Goal: Information Seeking & Learning: Understand process/instructions

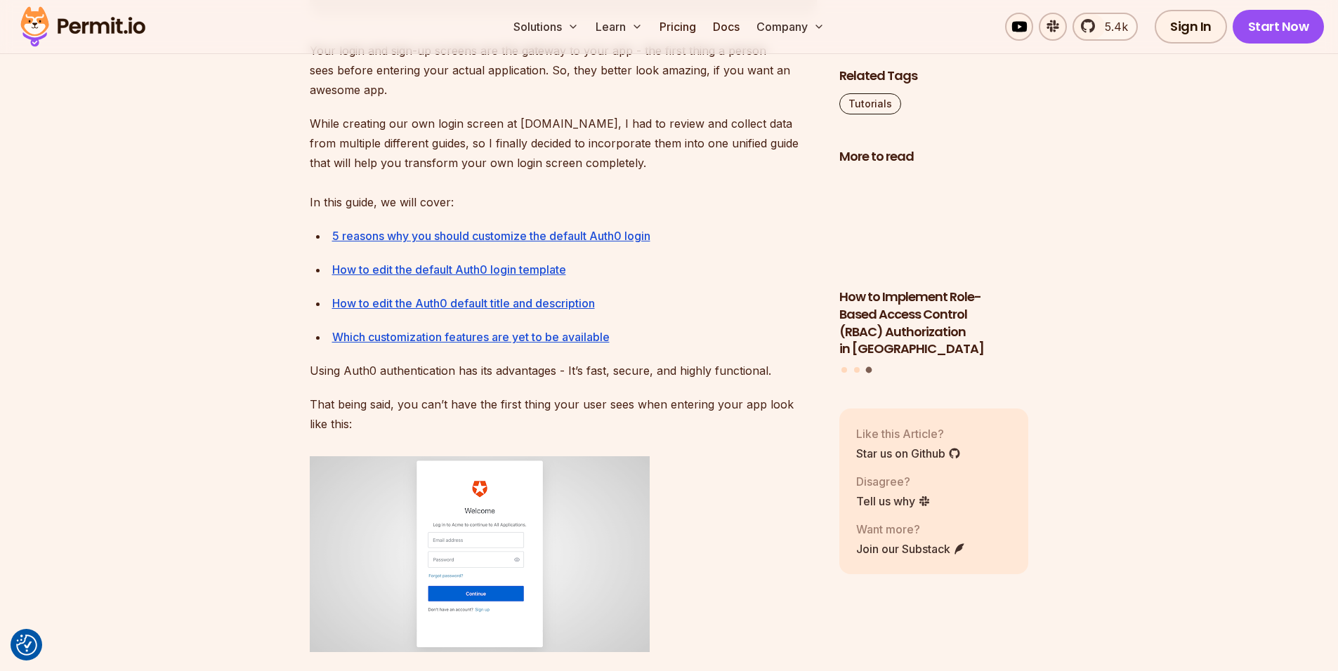
scroll to position [927, 0]
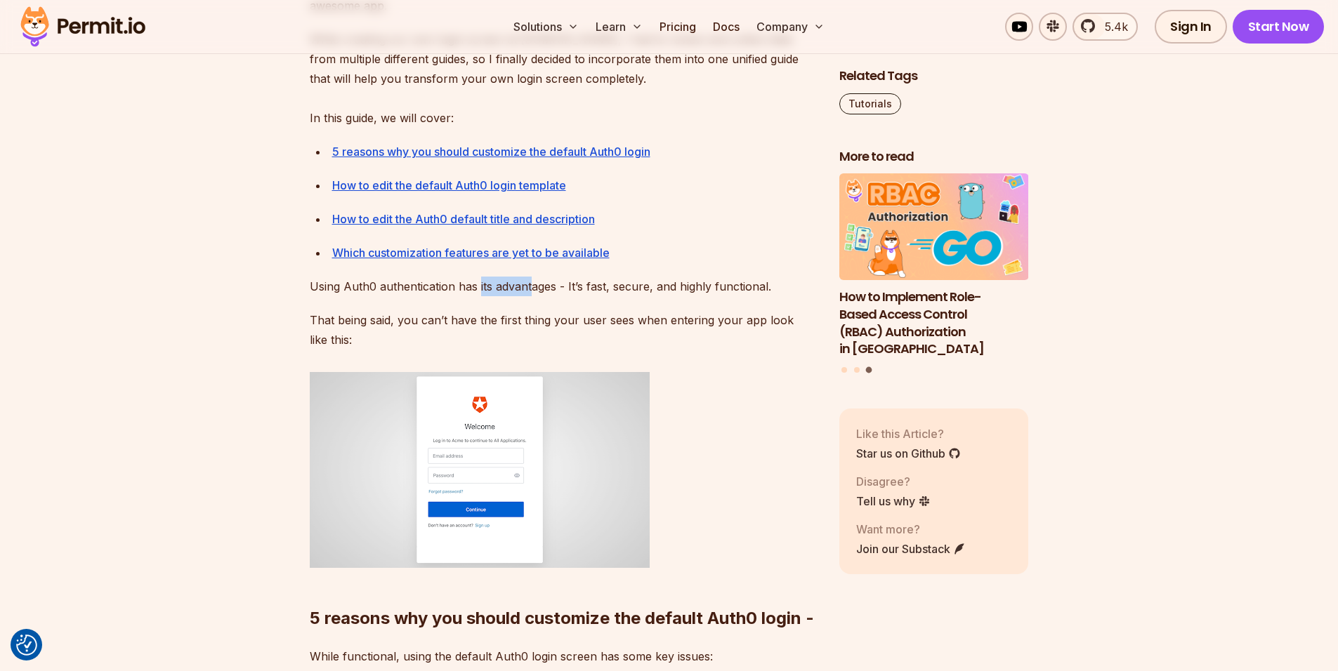
drag, startPoint x: 478, startPoint y: 287, endPoint x: 564, endPoint y: 288, distance: 86.4
click at [560, 288] on p "Using Auth0 authentication has its advantages - It’s fast, secure, and highly f…" at bounding box center [563, 287] width 507 height 20
drag, startPoint x: 631, startPoint y: 290, endPoint x: 681, endPoint y: 292, distance: 49.9
click at [678, 292] on p "Using Auth0 authentication has its advantages - It’s fast, secure, and highly f…" at bounding box center [563, 287] width 507 height 20
drag, startPoint x: 684, startPoint y: 319, endPoint x: 531, endPoint y: 326, distance: 153.2
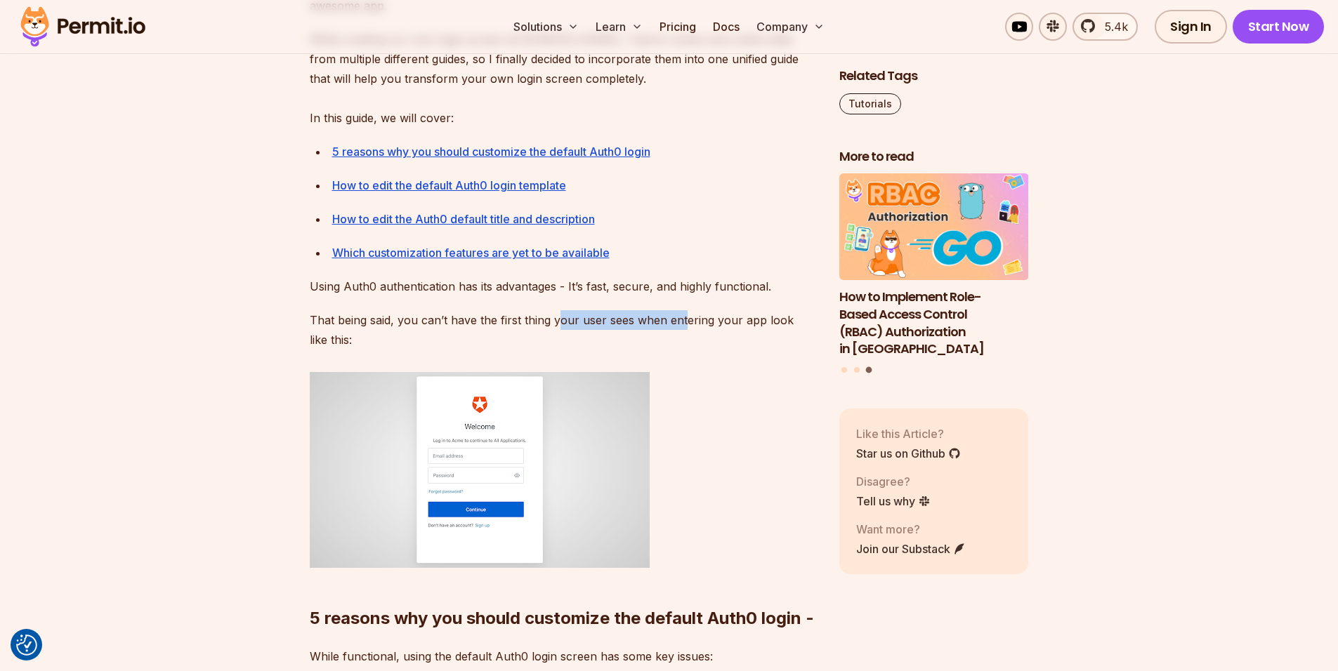
click at [557, 324] on p "That being said, you can’t have the first thing your user sees when entering yo…" at bounding box center [563, 329] width 507 height 39
drag, startPoint x: 506, startPoint y: 324, endPoint x: 404, endPoint y: 327, distance: 101.9
click at [459, 327] on p "That being said, you can’t have the first thing your user sees when entering yo…" at bounding box center [563, 329] width 507 height 39
drag, startPoint x: 355, startPoint y: 325, endPoint x: 545, endPoint y: 324, distance: 189.6
click at [365, 324] on p "That being said, you can’t have the first thing your user sees when entering yo…" at bounding box center [563, 329] width 507 height 39
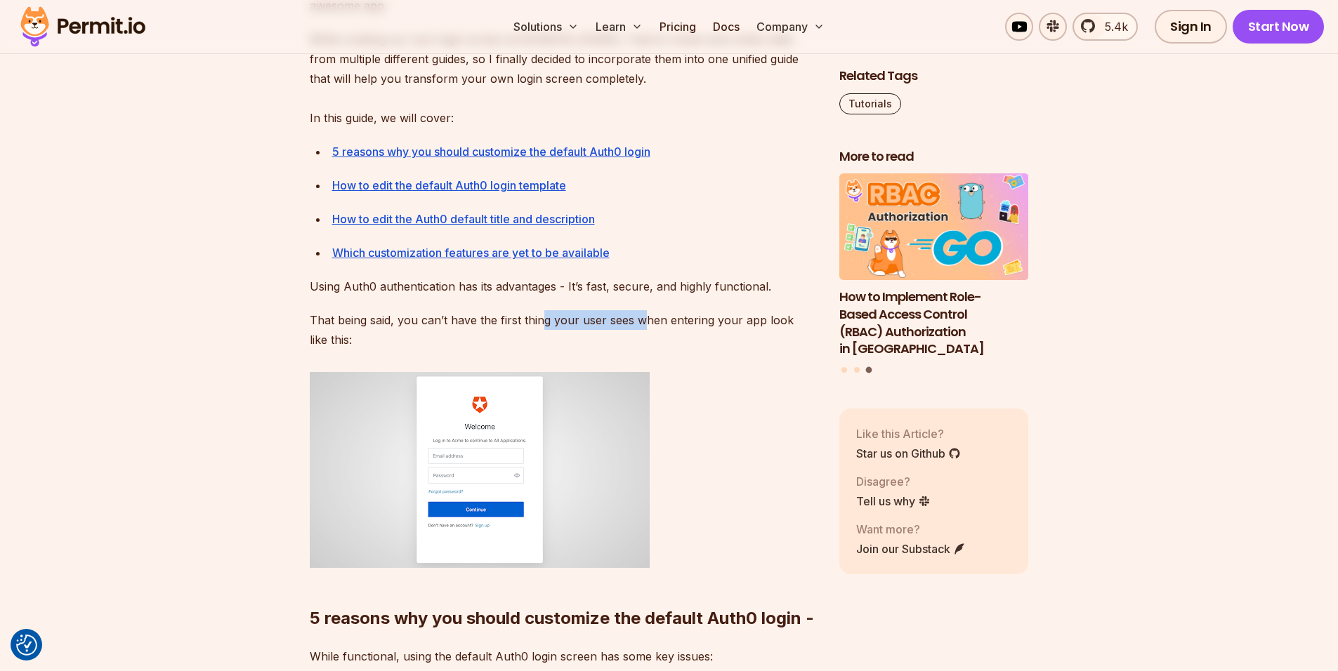
drag, startPoint x: 545, startPoint y: 324, endPoint x: 732, endPoint y: 325, distance: 187.5
click at [728, 325] on p "That being said, you can’t have the first thing your user sees when entering yo…" at bounding box center [563, 329] width 507 height 39
click at [732, 325] on p "That being said, you can’t have the first thing your user sees when entering yo…" at bounding box center [563, 329] width 507 height 39
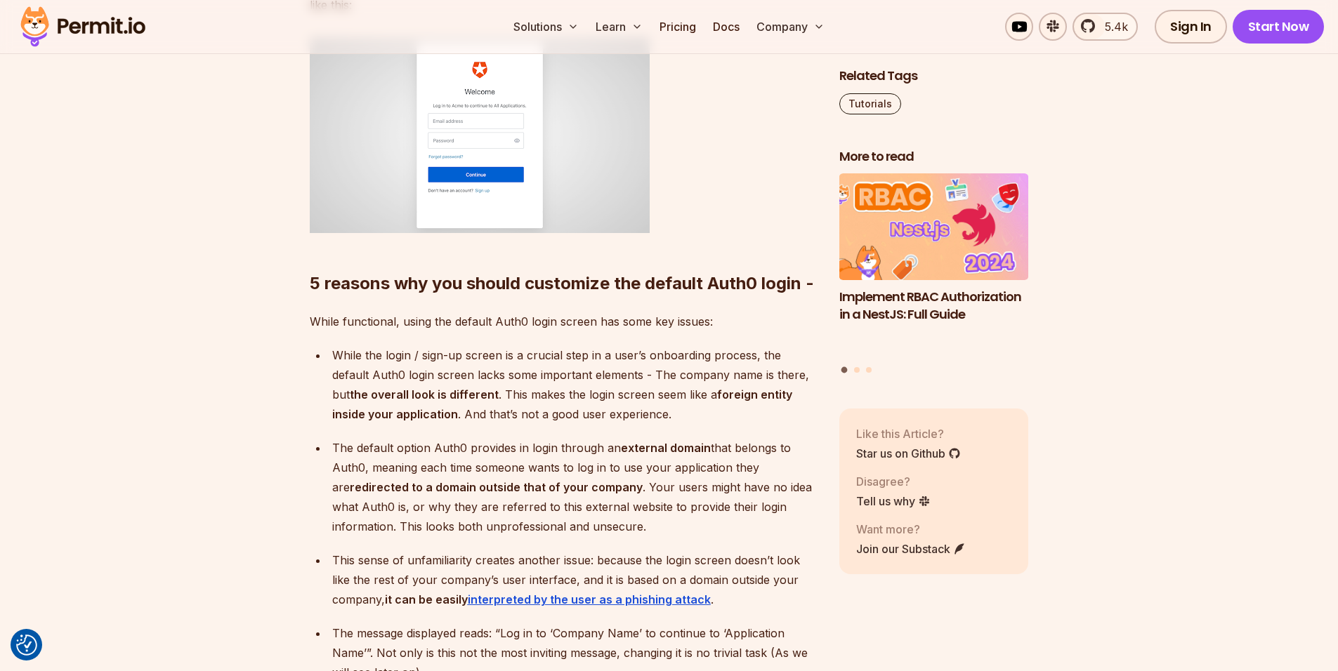
scroll to position [1348, 0]
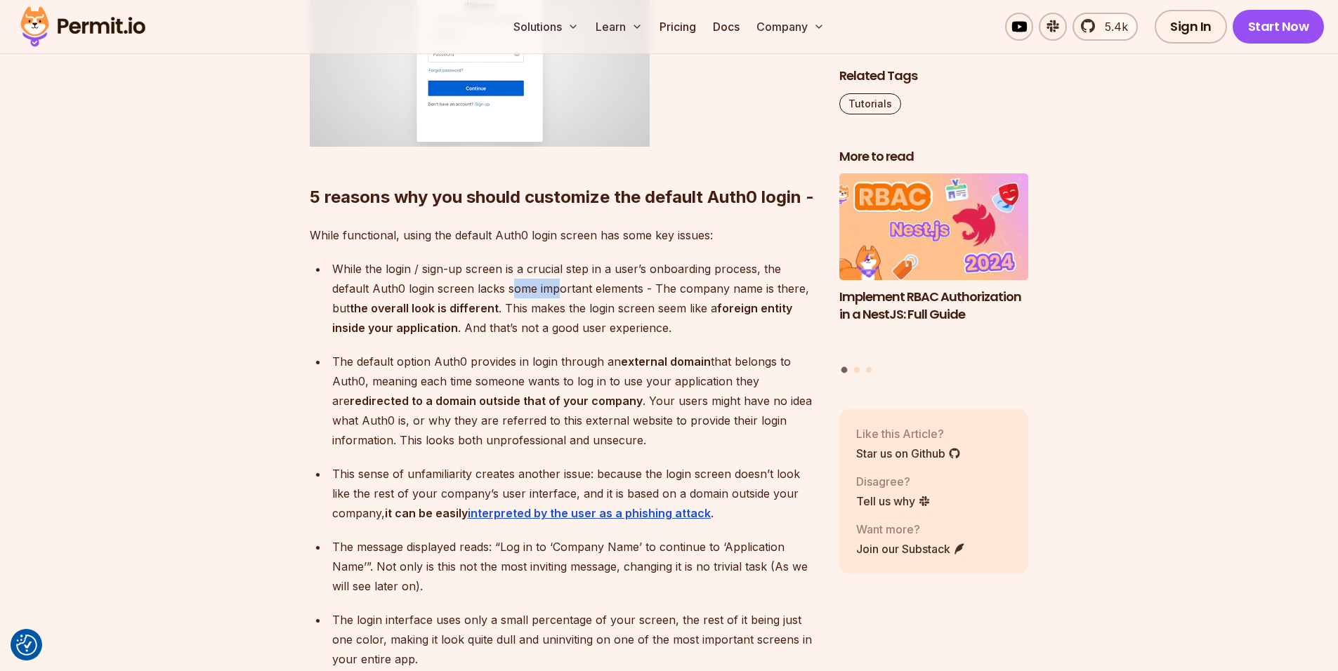
drag, startPoint x: 474, startPoint y: 308, endPoint x: 527, endPoint y: 309, distance: 53.4
click at [525, 309] on p "While the login / sign-up screen is a crucial step in a user’s onboarding proce…" at bounding box center [574, 298] width 485 height 79
drag, startPoint x: 528, startPoint y: 309, endPoint x: 567, endPoint y: 315, distance: 39.0
click at [562, 315] on p "While the login / sign-up screen is a crucial step in a user’s onboarding proce…" at bounding box center [574, 298] width 485 height 79
drag, startPoint x: 617, startPoint y: 309, endPoint x: 692, endPoint y: 306, distance: 75.2
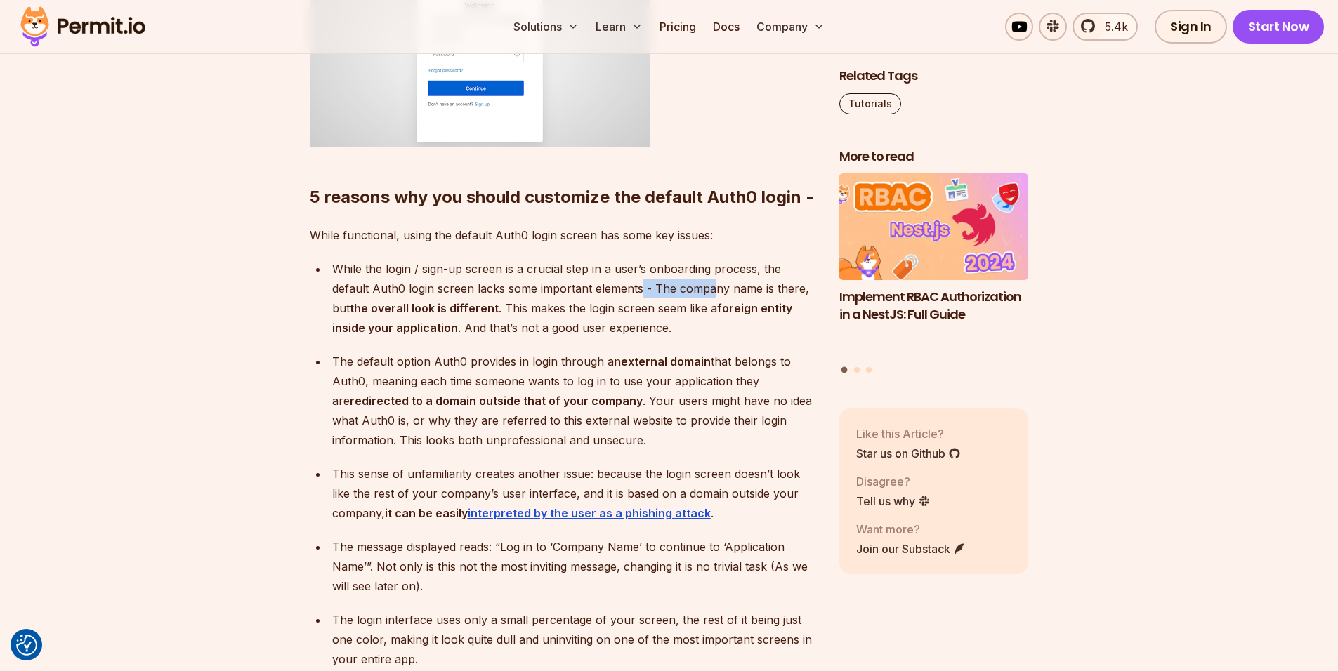
click at [692, 306] on p "While the login / sign-up screen is a crucial step in a user’s onboarding proce…" at bounding box center [574, 298] width 485 height 79
drag, startPoint x: 728, startPoint y: 307, endPoint x: 742, endPoint y: 306, distance: 14.8
click at [742, 306] on p "While the login / sign-up screen is a crucial step in a user’s onboarding proce…" at bounding box center [574, 298] width 485 height 79
drag, startPoint x: 353, startPoint y: 327, endPoint x: 425, endPoint y: 326, distance: 72.3
click at [402, 315] on strong "the overall look is different" at bounding box center [424, 308] width 149 height 14
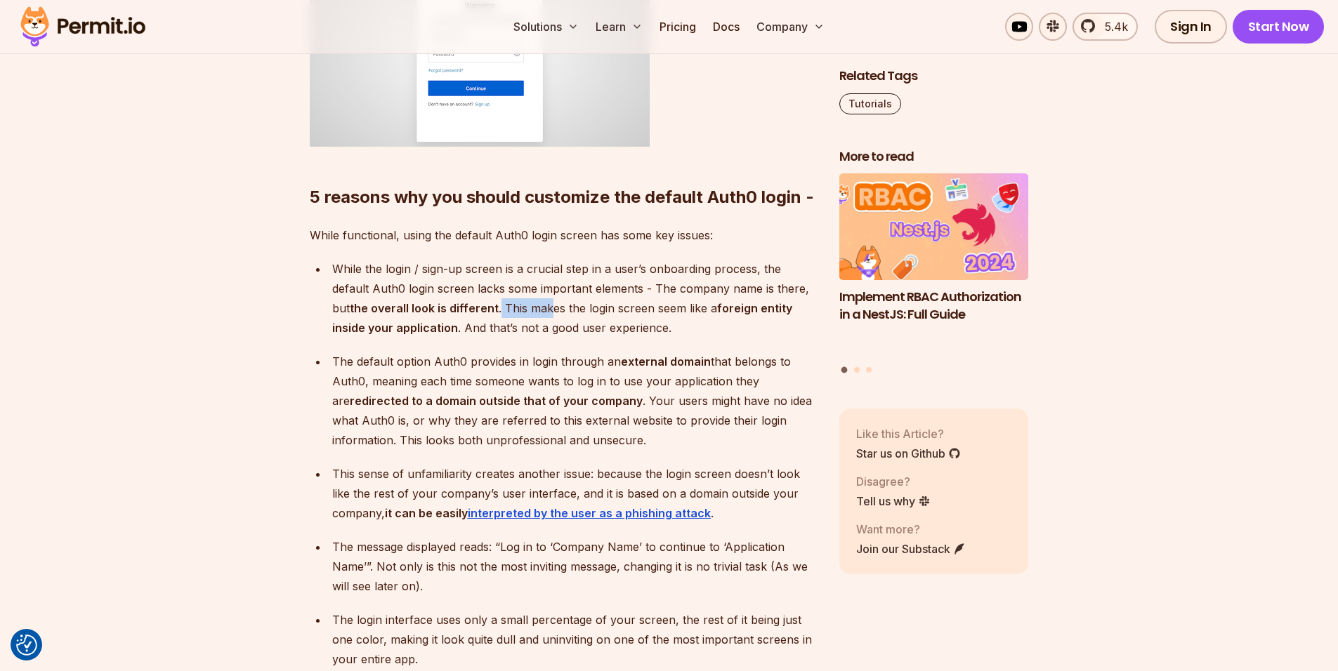
drag, startPoint x: 463, startPoint y: 329, endPoint x: 543, endPoint y: 336, distance: 80.4
click at [543, 336] on p "While the login / sign-up screen is a crucial step in a user’s onboarding proce…" at bounding box center [574, 298] width 485 height 79
click at [595, 338] on p "While the login / sign-up screen is a crucial step in a user’s onboarding proce…" at bounding box center [574, 298] width 485 height 79
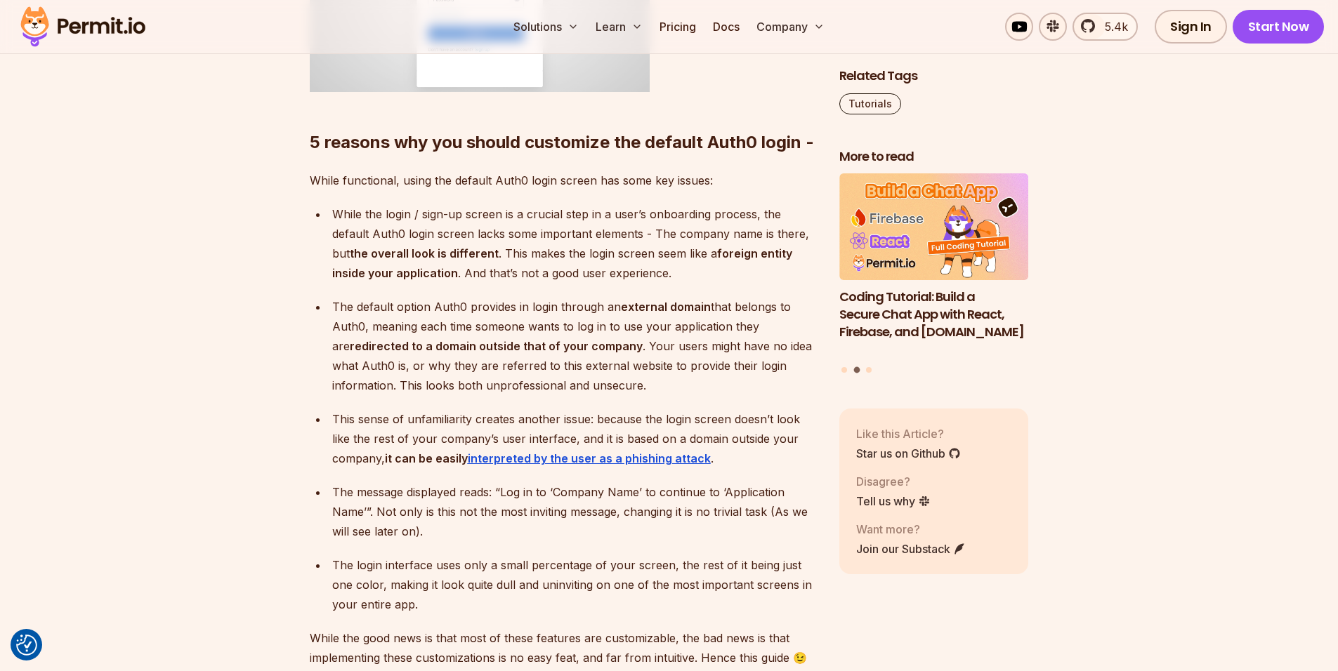
scroll to position [1433, 0]
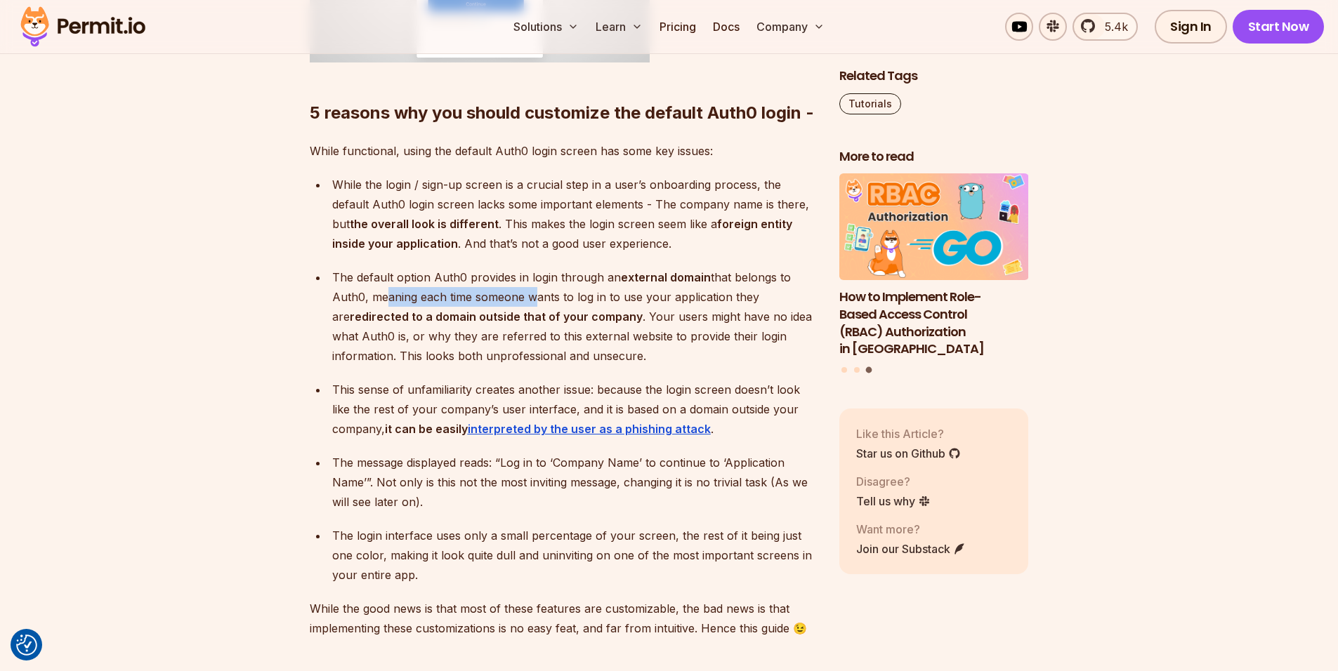
drag, startPoint x: 382, startPoint y: 316, endPoint x: 542, endPoint y: 313, distance: 160.1
click at [536, 314] on p "The default option Auth0 provides in login through an external domain that belo…" at bounding box center [574, 317] width 485 height 98
drag, startPoint x: 610, startPoint y: 314, endPoint x: 666, endPoint y: 317, distance: 56.3
click at [660, 317] on p "The default option Auth0 provides in login through an external domain that belo…" at bounding box center [574, 317] width 485 height 98
drag, startPoint x: 548, startPoint y: 338, endPoint x: 408, endPoint y: 336, distance: 140.5
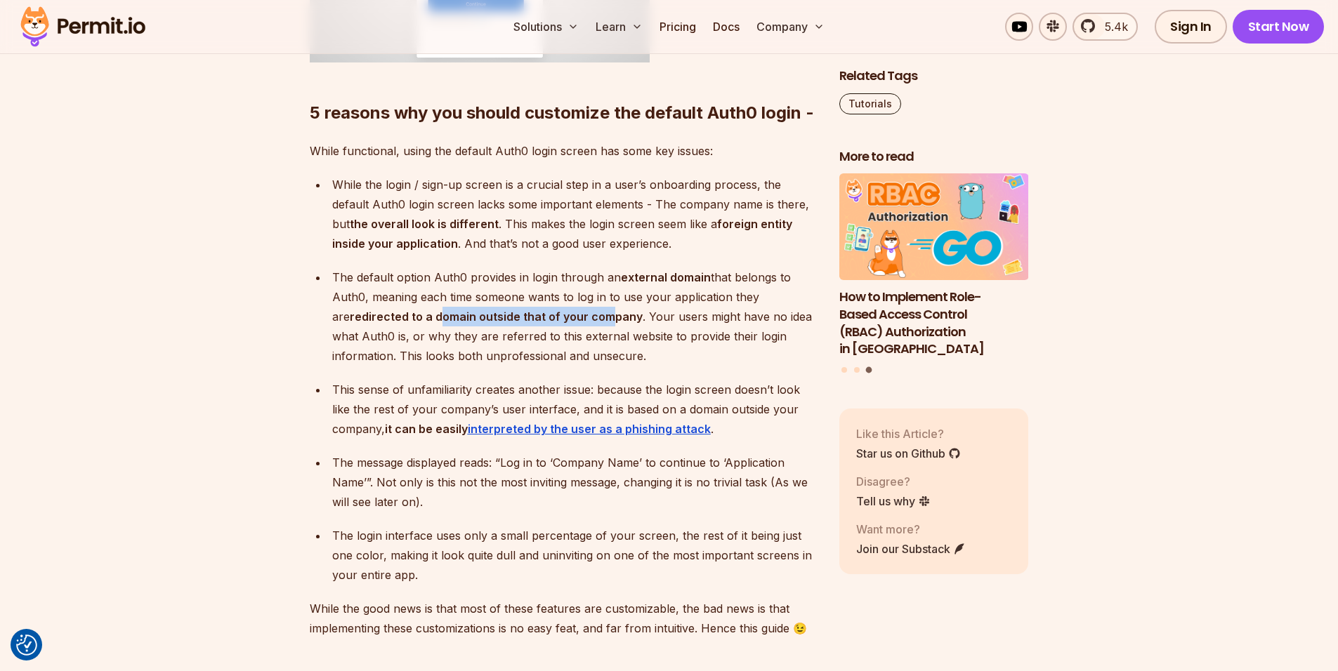
click at [428, 324] on strong "redirected to a domain outside that of your company" at bounding box center [496, 317] width 293 height 14
drag, startPoint x: 402, startPoint y: 337, endPoint x: 682, endPoint y: 341, distance: 279.5
click at [659, 340] on p "The default option Auth0 provides in login through an external domain that belo…" at bounding box center [574, 317] width 485 height 98
drag, startPoint x: 682, startPoint y: 341, endPoint x: 713, endPoint y: 341, distance: 31.6
click at [713, 341] on p "The default option Auth0 provides in login through an external domain that belo…" at bounding box center [574, 317] width 485 height 98
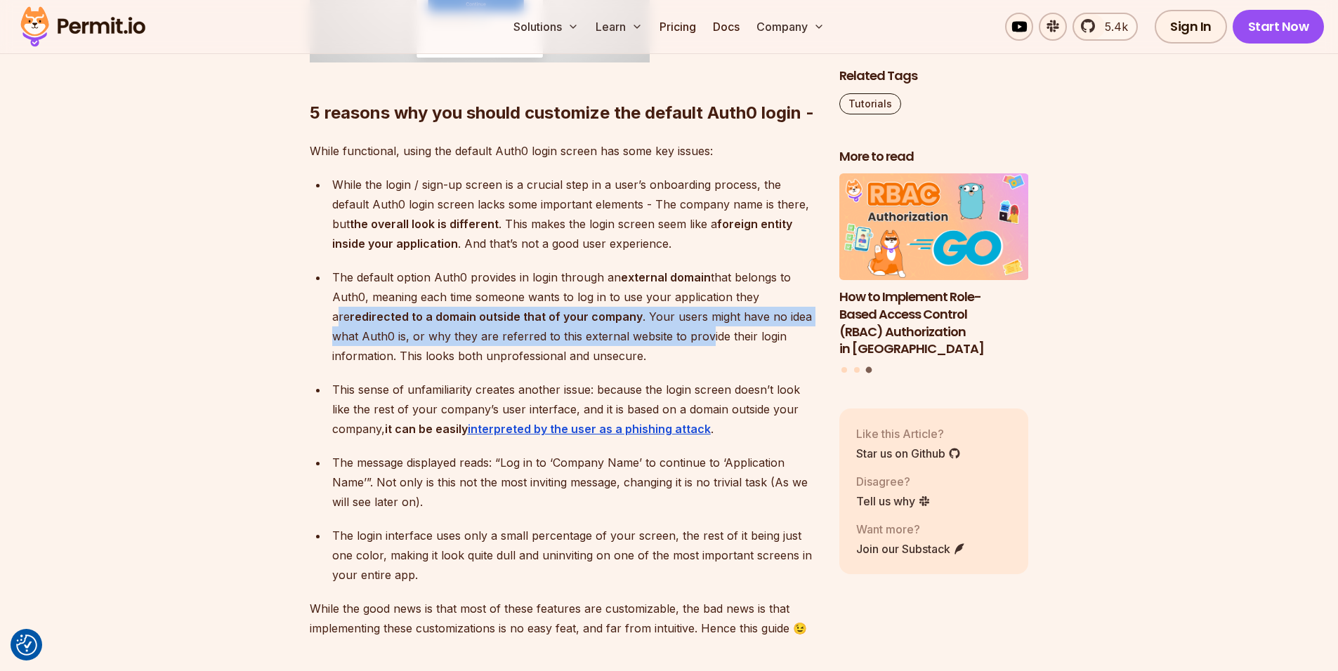
drag, startPoint x: 703, startPoint y: 355, endPoint x: 296, endPoint y: 345, distance: 406.7
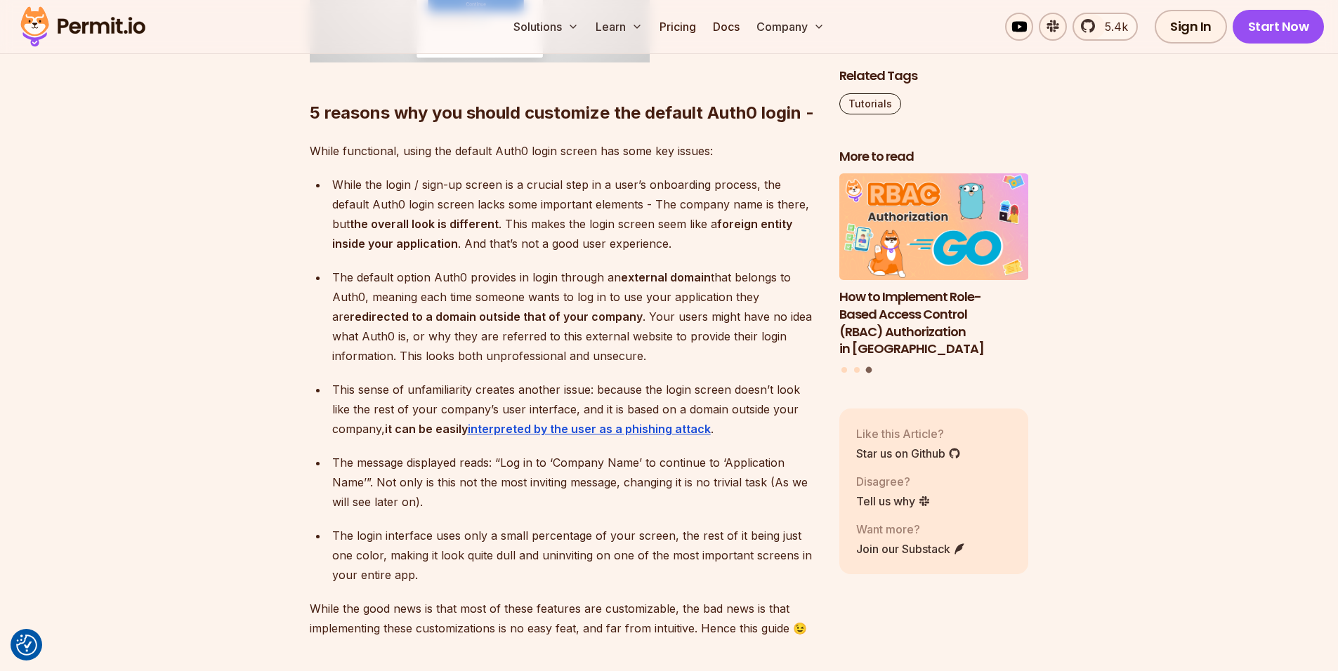
click at [431, 366] on p "The default option Auth0 provides in login through an external domain that belo…" at bounding box center [574, 317] width 485 height 98
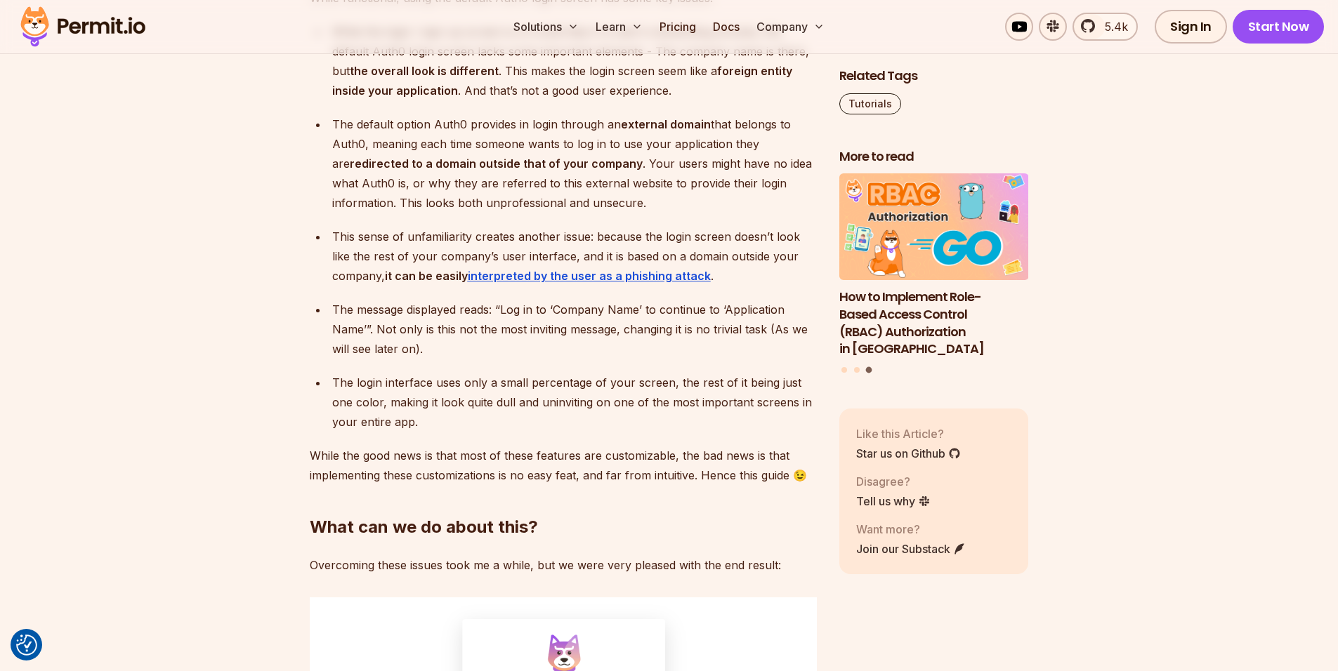
scroll to position [1601, 0]
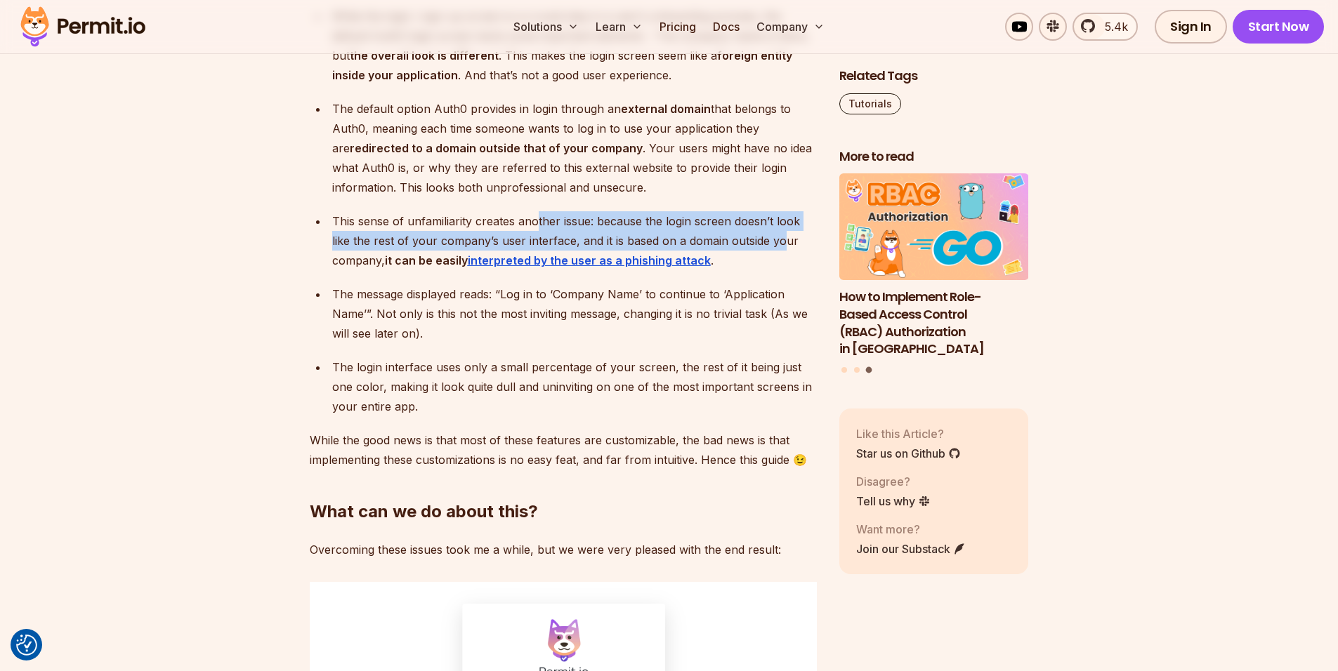
drag, startPoint x: 575, startPoint y: 249, endPoint x: 779, endPoint y: 262, distance: 204.8
click at [779, 262] on p "This sense of unfamiliarity creates another issue: because the login screen doe…" at bounding box center [574, 240] width 485 height 59
click at [775, 269] on p "This sense of unfamiliarity creates another issue: because the login screen doe…" at bounding box center [574, 240] width 485 height 59
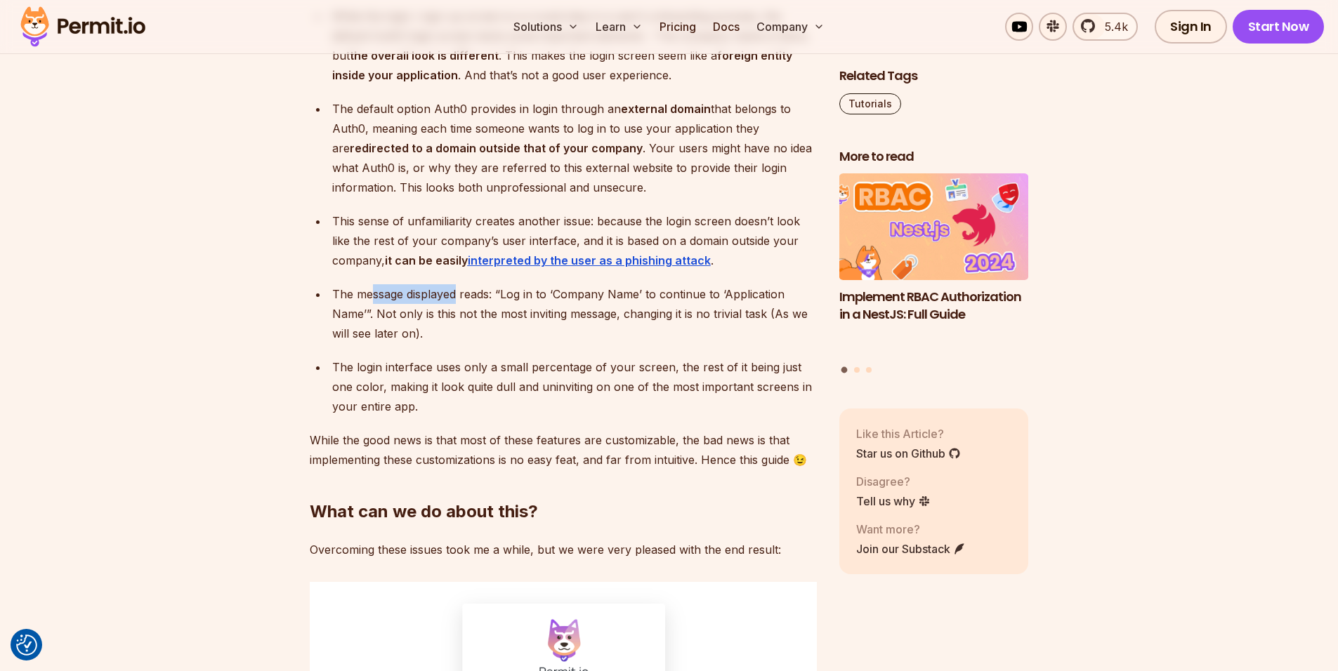
drag, startPoint x: 388, startPoint y: 324, endPoint x: 458, endPoint y: 324, distance: 70.2
click at [458, 324] on p "The message displayed reads: “Log in to ‘Company Name’ to continue to ‘Applicat…" at bounding box center [574, 313] width 485 height 59
click at [449, 334] on p "The message displayed reads: “Log in to ‘Company Name’ to continue to ‘Applicat…" at bounding box center [574, 313] width 485 height 59
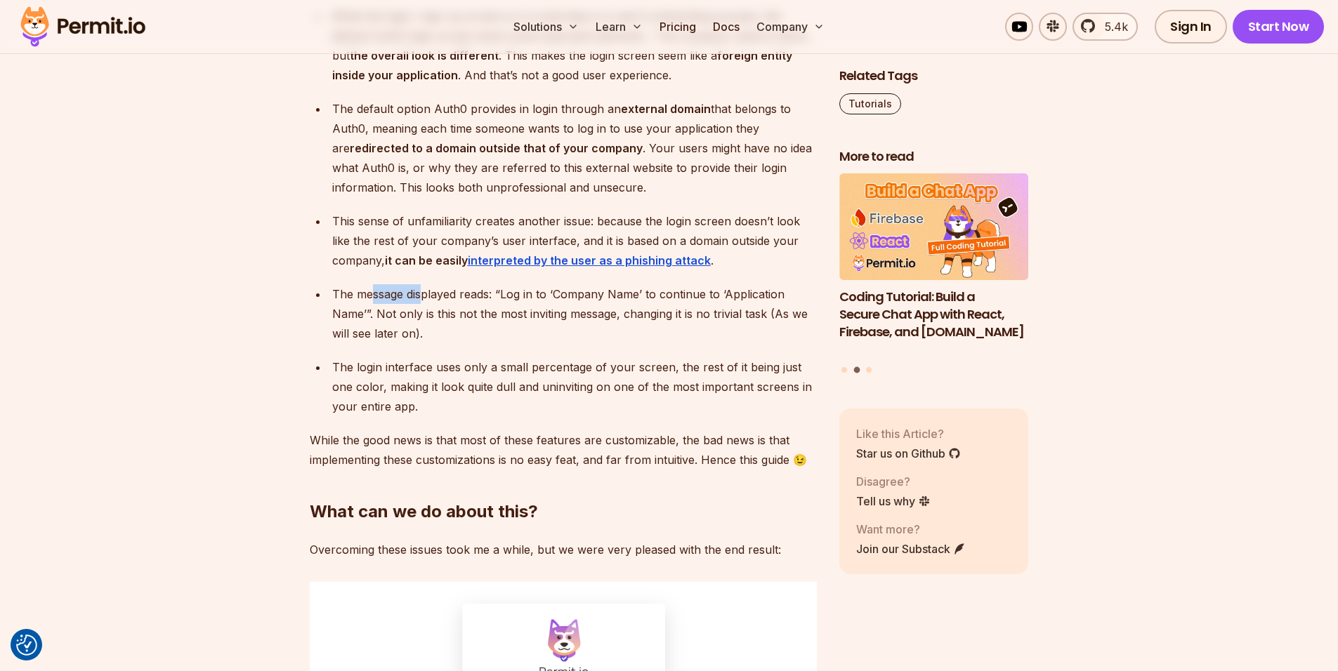
drag, startPoint x: 371, startPoint y: 312, endPoint x: 435, endPoint y: 310, distance: 64.6
click at [421, 307] on p "The message displayed reads: “Log in to ‘Company Name’ to continue to ‘Applicat…" at bounding box center [574, 313] width 485 height 59
drag, startPoint x: 450, startPoint y: 310, endPoint x: 476, endPoint y: 311, distance: 26.0
click at [475, 310] on p "The message displayed reads: “Log in to ‘Company Name’ to continue to ‘Applicat…" at bounding box center [574, 313] width 485 height 59
click at [476, 311] on p "The message displayed reads: “Log in to ‘Company Name’ to continue to ‘Applicat…" at bounding box center [574, 313] width 485 height 59
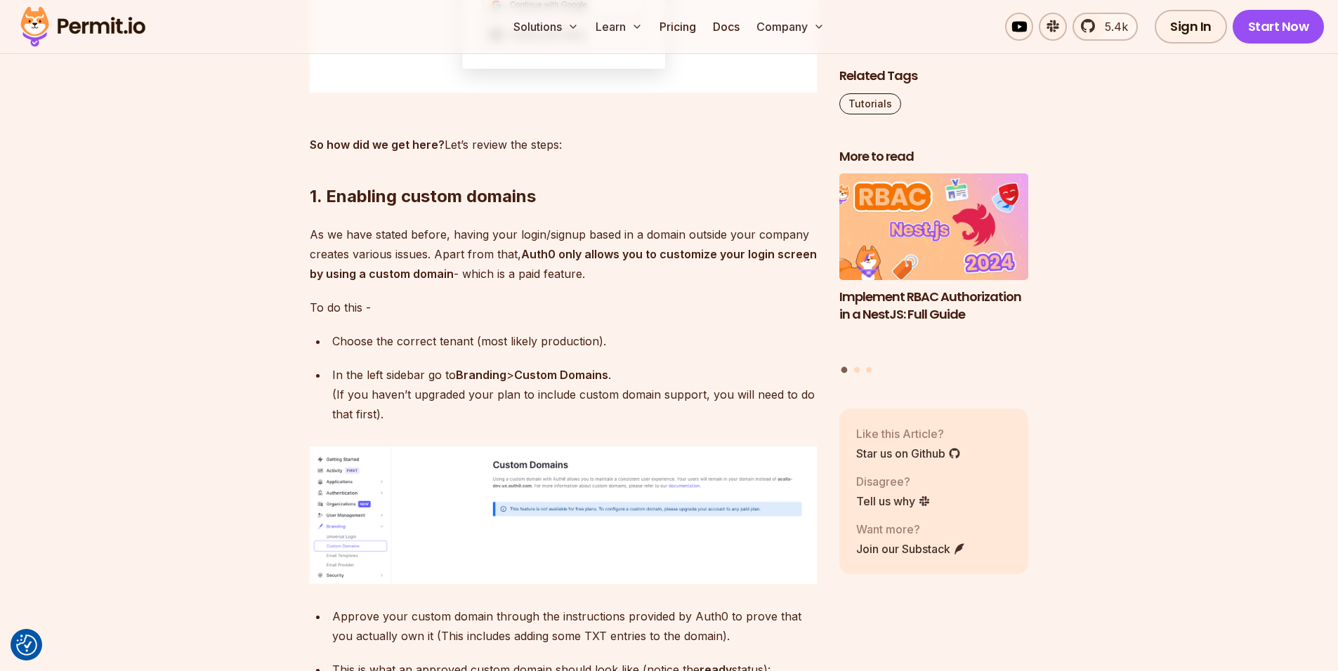
scroll to position [2528, 0]
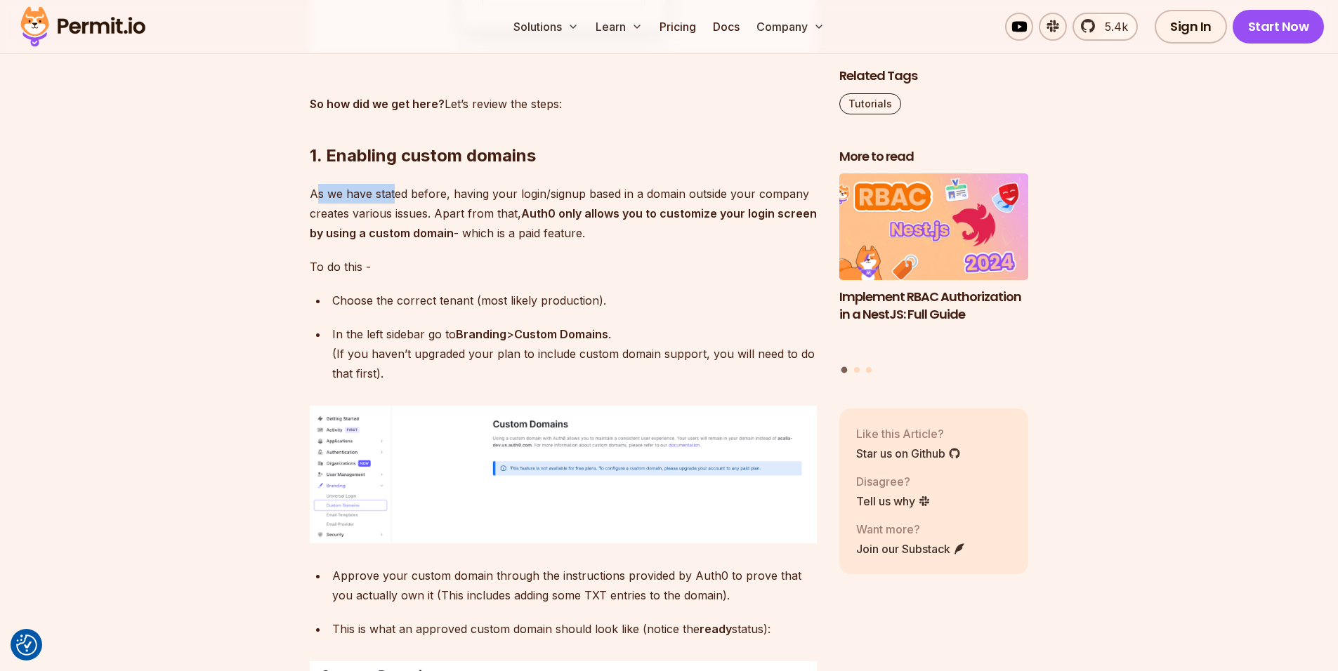
drag, startPoint x: 370, startPoint y: 210, endPoint x: 394, endPoint y: 208, distance: 24.0
click at [394, 208] on p "As we have stated before, having your login/signup based in a domain outside yo…" at bounding box center [563, 213] width 507 height 59
drag, startPoint x: 447, startPoint y: 211, endPoint x: 555, endPoint y: 213, distance: 108.9
click at [531, 214] on p "As we have stated before, having your login/signup based in a domain outside yo…" at bounding box center [563, 213] width 507 height 59
drag, startPoint x: 569, startPoint y: 213, endPoint x: 676, endPoint y: 213, distance: 106.7
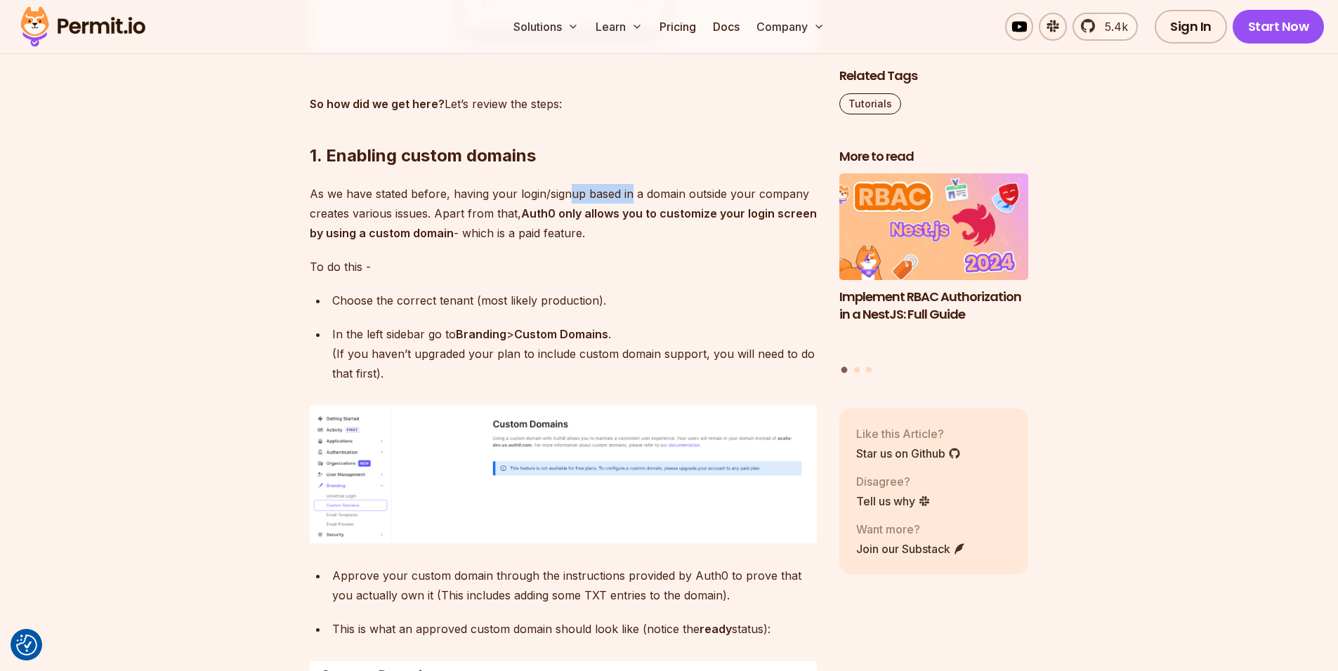
click at [653, 214] on p "As we have stated before, having your login/signup based in a domain outside yo…" at bounding box center [563, 213] width 507 height 59
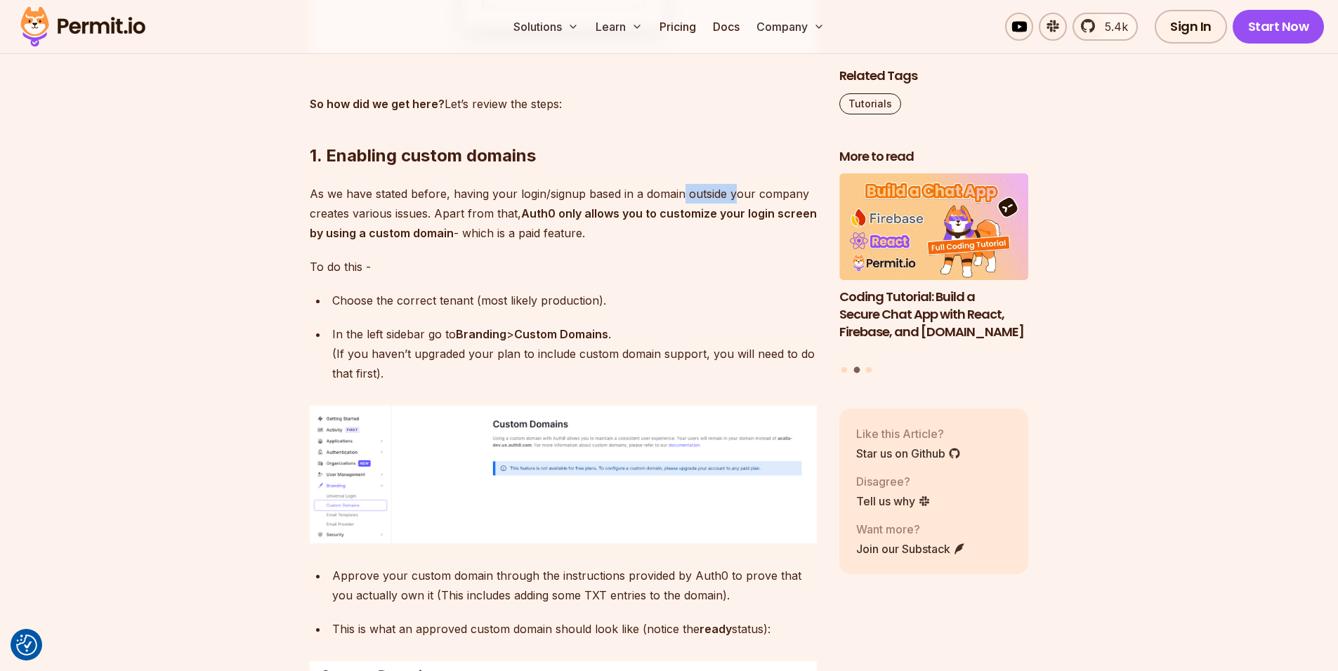
drag, startPoint x: 707, startPoint y: 213, endPoint x: 736, endPoint y: 218, distance: 29.1
click at [736, 216] on p "As we have stated before, having your login/signup based in a domain outside yo…" at bounding box center [563, 213] width 507 height 59
drag, startPoint x: 730, startPoint y: 228, endPoint x: 532, endPoint y: 233, distance: 198.1
click at [539, 232] on p "As we have stated before, having your login/signup based in a domain outside yo…" at bounding box center [563, 213] width 507 height 59
drag, startPoint x: 418, startPoint y: 241, endPoint x: 380, endPoint y: 240, distance: 37.9
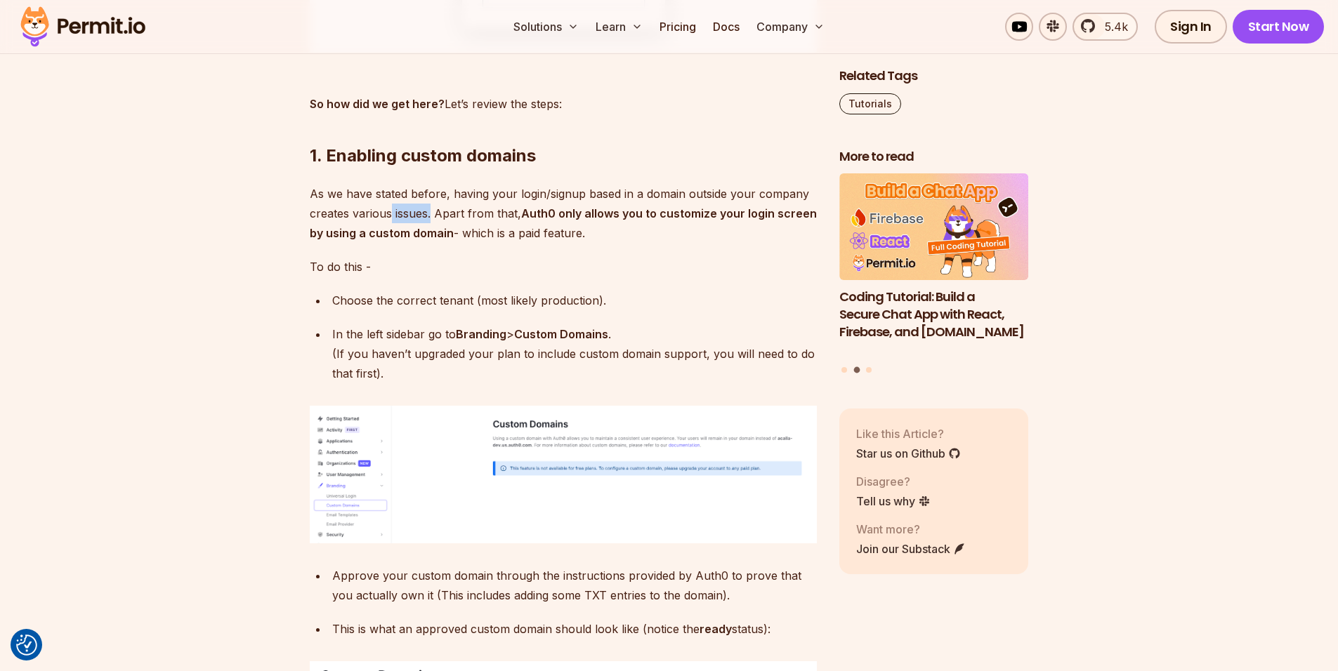
click at [381, 240] on p "As we have stated before, having your login/signup based in a domain outside yo…" at bounding box center [563, 213] width 507 height 59
drag, startPoint x: 518, startPoint y: 237, endPoint x: 703, endPoint y: 235, distance: 184.7
click at [678, 235] on p "As we have stated before, having your login/signup based in a domain outside yo…" at bounding box center [563, 213] width 507 height 59
drag, startPoint x: 706, startPoint y: 235, endPoint x: 734, endPoint y: 239, distance: 27.8
click at [733, 239] on strong "Auth0 only allows you to customize your login screen by using a custom domain" at bounding box center [563, 223] width 507 height 34
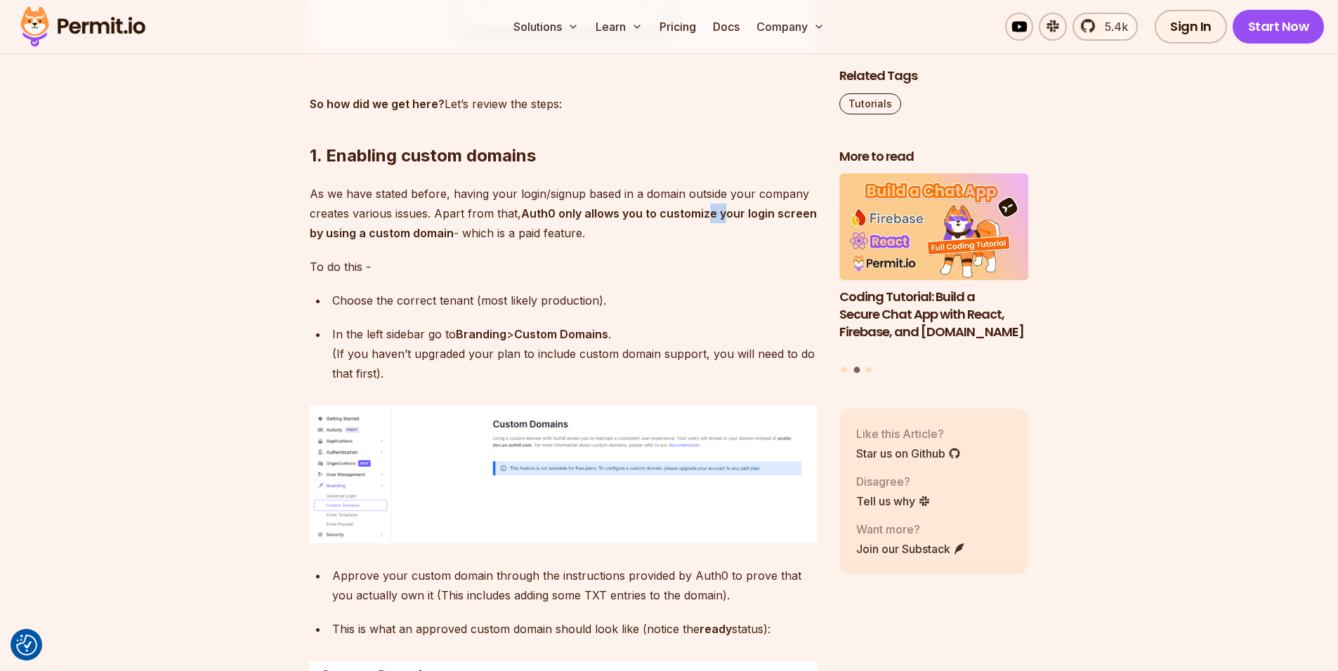
drag, startPoint x: 511, startPoint y: 261, endPoint x: 370, endPoint y: 251, distance: 140.8
click at [373, 243] on p "As we have stated before, having your login/signup based in a domain outside yo…" at bounding box center [563, 213] width 507 height 59
click at [312, 240] on strong "Auth0 only allows you to customize your login screen by using a custom domain" at bounding box center [563, 223] width 507 height 34
drag, startPoint x: 416, startPoint y: 251, endPoint x: 545, endPoint y: 252, distance: 129.2
click at [522, 243] on p "As we have stated before, having your login/signup based in a domain outside yo…" at bounding box center [563, 213] width 507 height 59
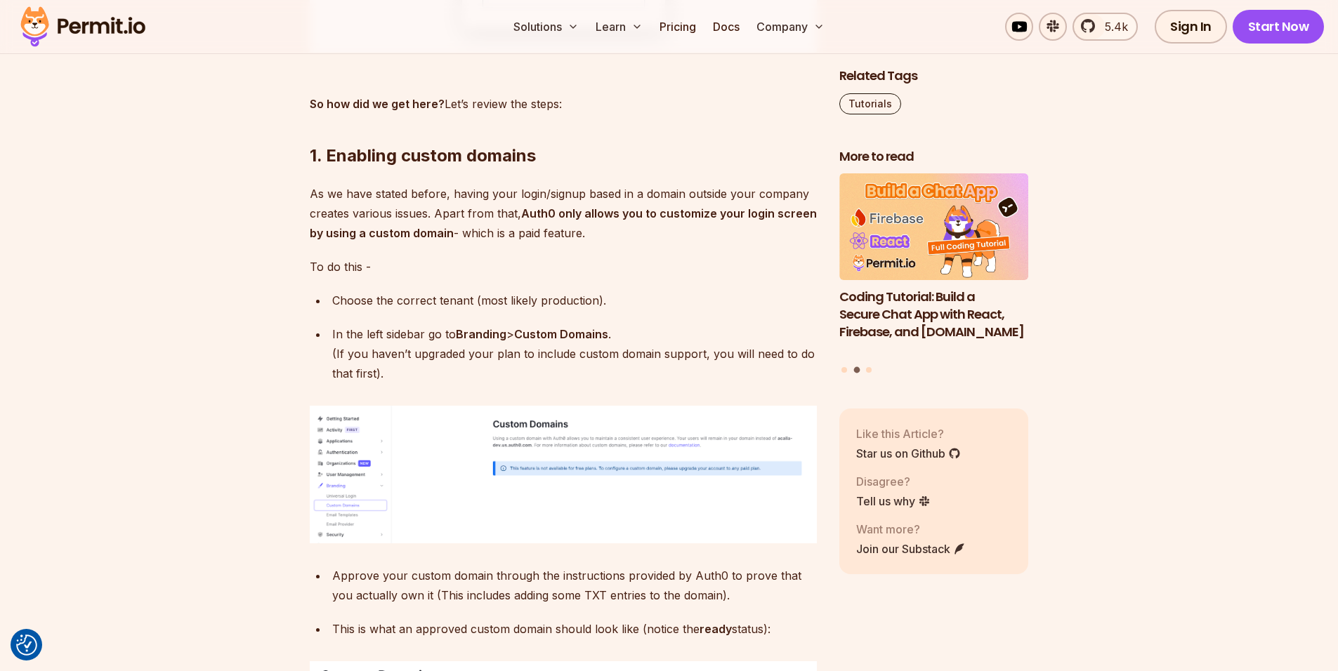
click at [560, 243] on p "As we have stated before, having your login/signup based in a domain outside yo…" at bounding box center [563, 213] width 507 height 59
click at [521, 277] on p "To do this -" at bounding box center [563, 267] width 507 height 20
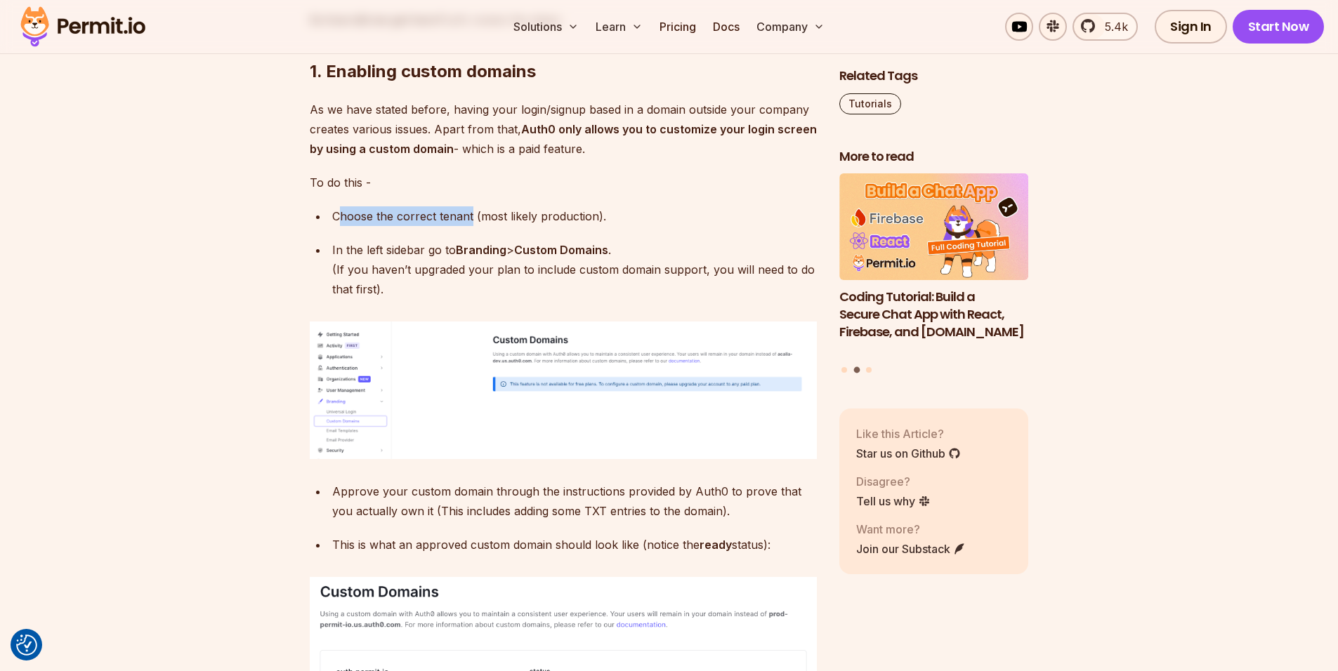
drag, startPoint x: 341, startPoint y: 246, endPoint x: 484, endPoint y: 237, distance: 142.8
click at [480, 226] on p "Choose the correct tenant (most likely production)." at bounding box center [574, 216] width 485 height 20
click at [470, 263] on p "In the left sidebar go to Branding > Custom Domains . (If you haven’t upgraded …" at bounding box center [574, 269] width 485 height 59
drag, startPoint x: 321, startPoint y: 266, endPoint x: 617, endPoint y: 265, distance: 295.6
click at [615, 265] on ul "Choose the correct tenant (most likely production). In the left sidebar go to B…" at bounding box center [563, 252] width 507 height 93
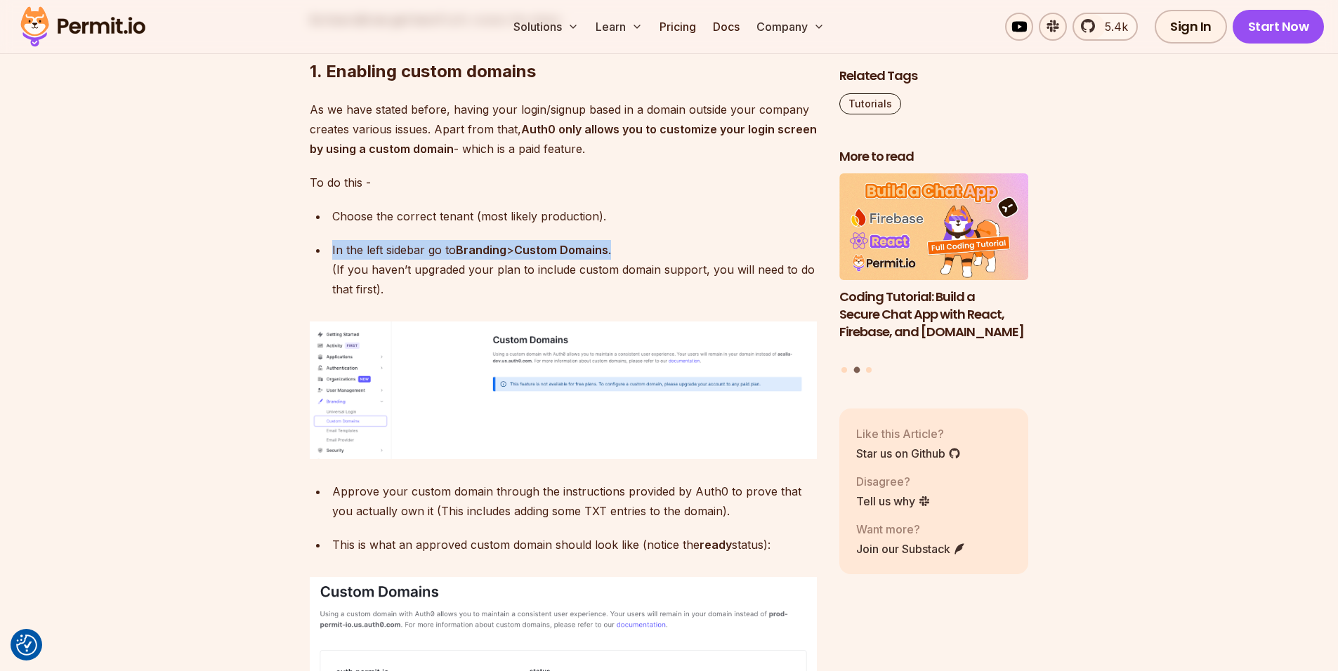
click at [617, 265] on p "In the left sidebar go to Branding > Custom Domains . (If you haven’t upgraded …" at bounding box center [574, 269] width 485 height 59
click at [383, 291] on p "In the left sidebar go to Branding > Custom Domains . (If you haven’t upgraded …" at bounding box center [574, 269] width 485 height 59
click at [565, 293] on p "In the left sidebar go to Branding > Custom Domains . (If you haven’t upgraded …" at bounding box center [574, 269] width 485 height 59
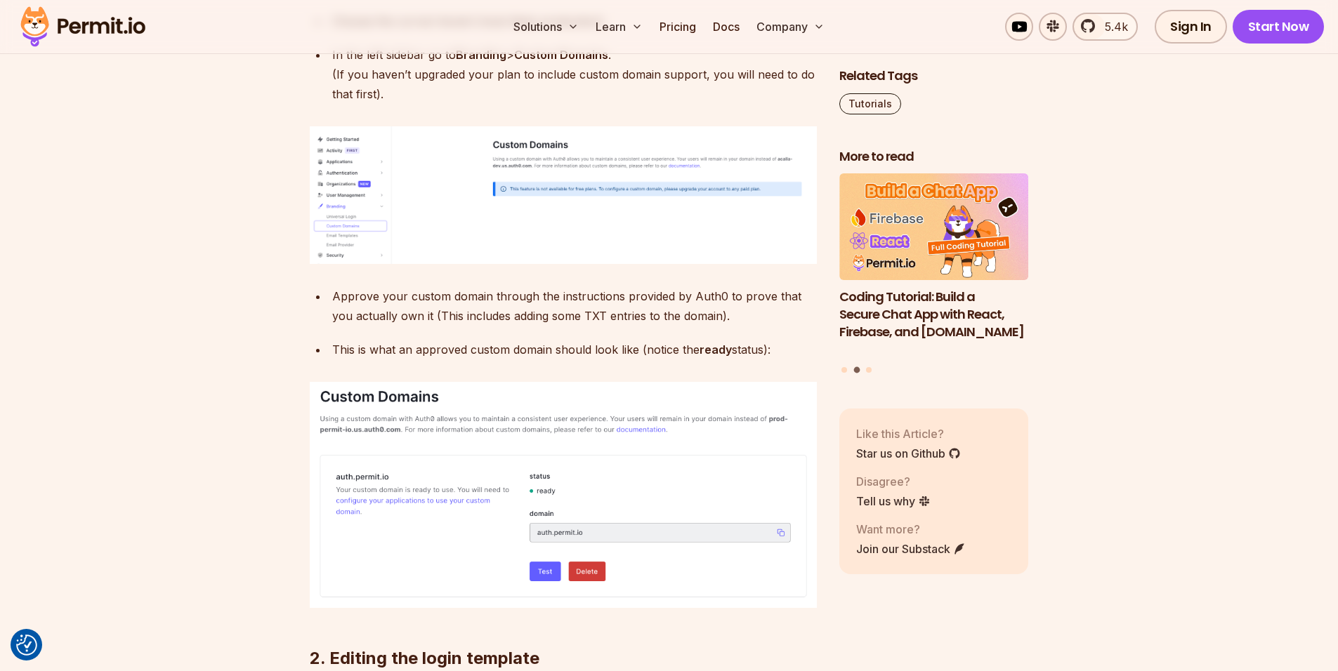
scroll to position [2865, 0]
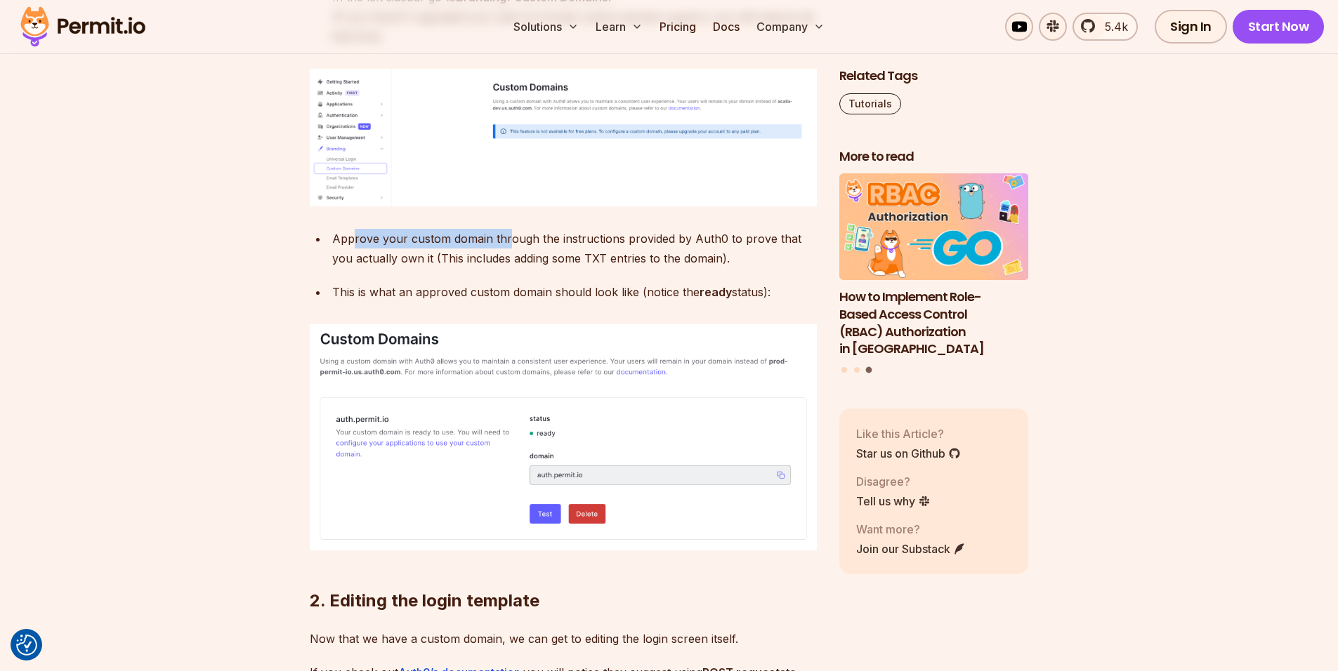
drag, startPoint x: 352, startPoint y: 260, endPoint x: 548, endPoint y: 261, distance: 196.6
click at [523, 261] on div "Approve your custom domain through the instructions provided by Auth0 to prove …" at bounding box center [574, 248] width 485 height 39
drag, startPoint x: 565, startPoint y: 262, endPoint x: 651, endPoint y: 268, distance: 85.9
click at [645, 263] on div "Approve your custom domain through the instructions provided by Auth0 to prove …" at bounding box center [574, 248] width 485 height 39
click at [652, 268] on div "Approve your custom domain through the instructions provided by Auth0 to prove …" at bounding box center [574, 248] width 485 height 39
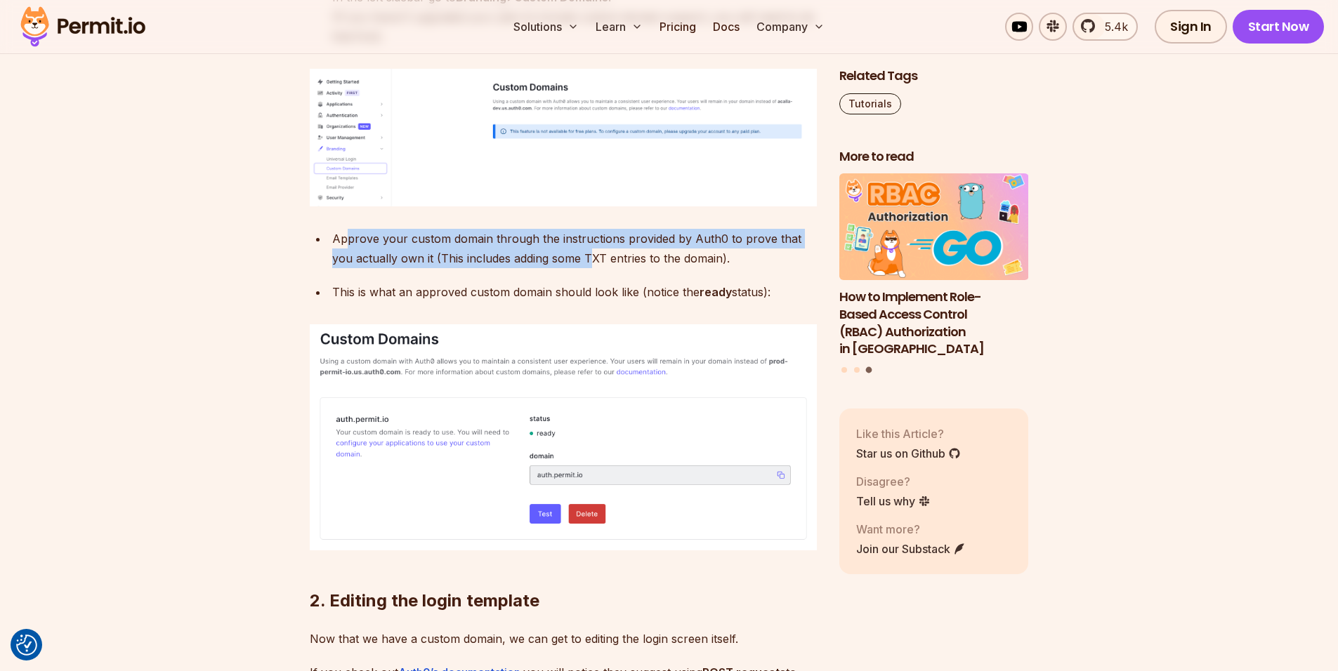
drag, startPoint x: 568, startPoint y: 284, endPoint x: 344, endPoint y: 258, distance: 225.6
click at [344, 258] on div "Approve your custom domain through the instructions provided by Auth0 to prove …" at bounding box center [574, 248] width 485 height 39
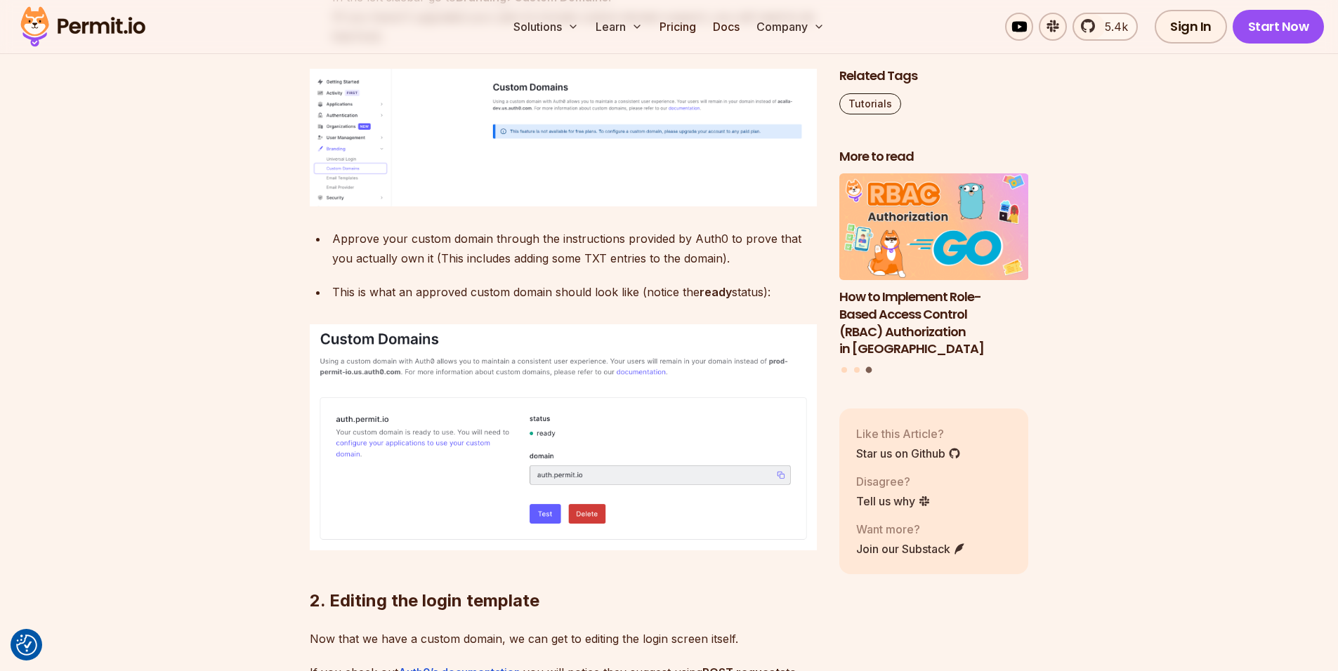
drag, startPoint x: 532, startPoint y: 244, endPoint x: 548, endPoint y: 244, distance: 16.9
drag, startPoint x: 685, startPoint y: 261, endPoint x: 762, endPoint y: 264, distance: 77.3
click at [762, 264] on div "Approve your custom domain through the instructions provided by Auth0 to prove …" at bounding box center [574, 248] width 485 height 39
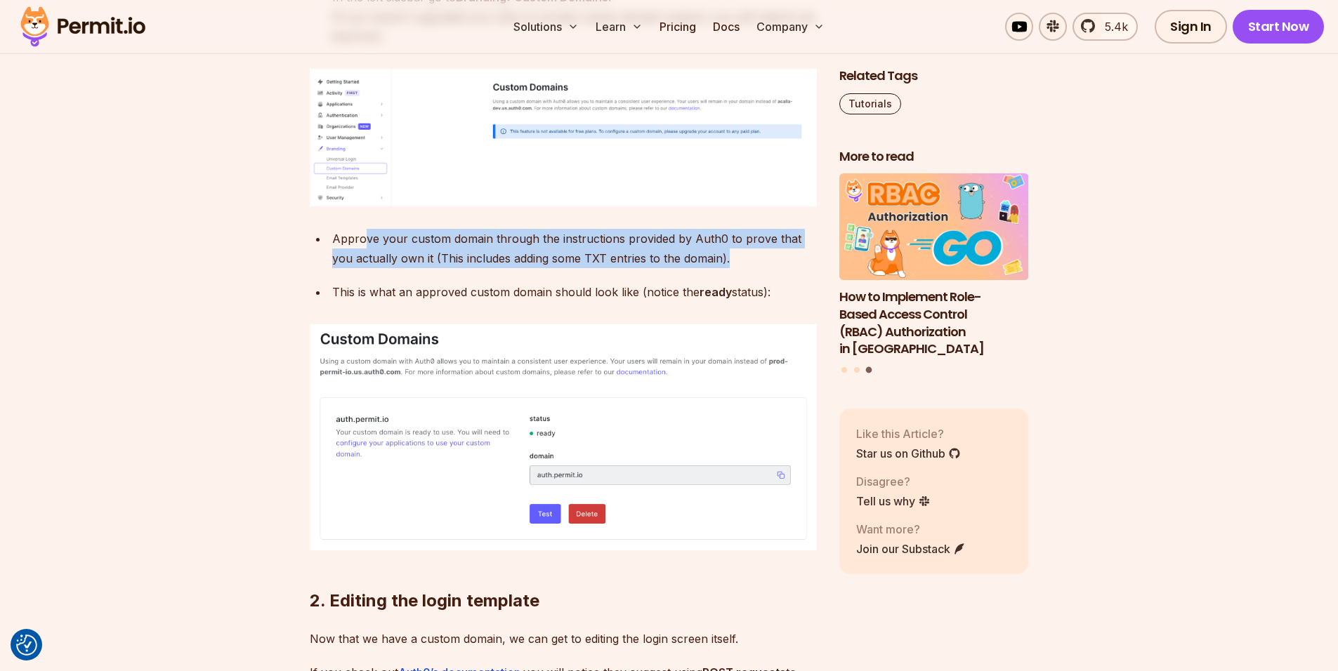
drag, startPoint x: 742, startPoint y: 282, endPoint x: 361, endPoint y: 263, distance: 381.1
click at [361, 263] on div "Approve your custom domain through the instructions provided by Auth0 to prove …" at bounding box center [574, 248] width 485 height 39
click at [369, 268] on div "Approve your custom domain through the instructions provided by Auth0 to prove …" at bounding box center [574, 248] width 485 height 39
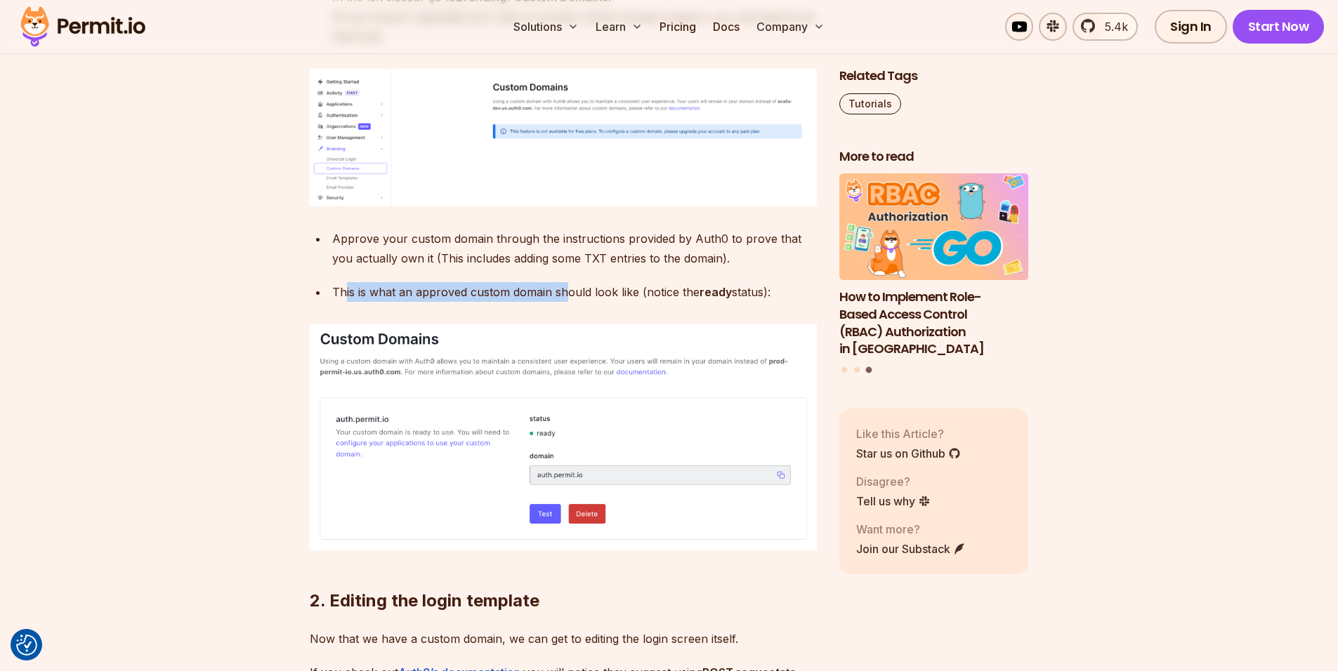
drag, startPoint x: 343, startPoint y: 312, endPoint x: 570, endPoint y: 314, distance: 226.8
click at [570, 302] on p "This is what an approved custom domain should look like (notice the ready statu…" at bounding box center [574, 292] width 485 height 20
click at [572, 302] on p "This is what an approved custom domain should look like (notice the ready statu…" at bounding box center [574, 292] width 485 height 20
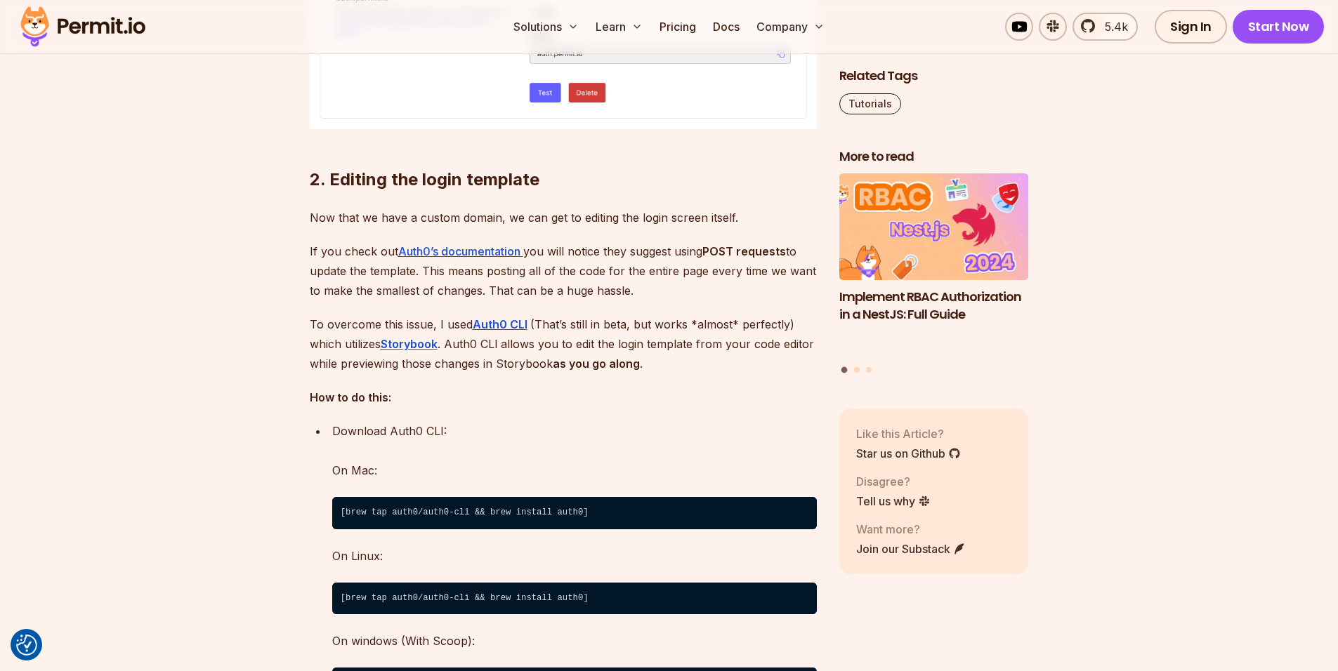
scroll to position [3371, 0]
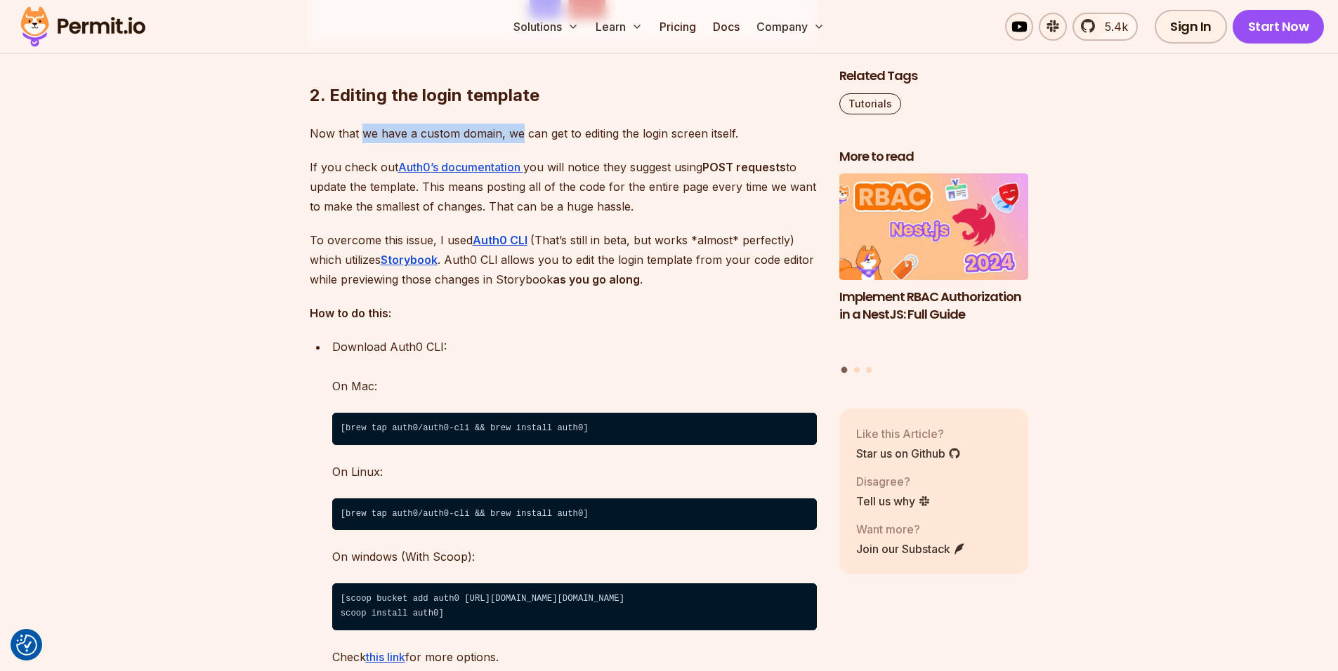
drag, startPoint x: 360, startPoint y: 162, endPoint x: 541, endPoint y: 148, distance: 181.7
click at [518, 143] on p "Now that we have a custom domain, we can get to editing the login screen itself." at bounding box center [563, 134] width 507 height 20
drag, startPoint x: 555, startPoint y: 148, endPoint x: 676, endPoint y: 160, distance: 120.7
click at [664, 143] on p "Now that we have a custom domain, we can get to editing the login screen itself." at bounding box center [563, 134] width 507 height 20
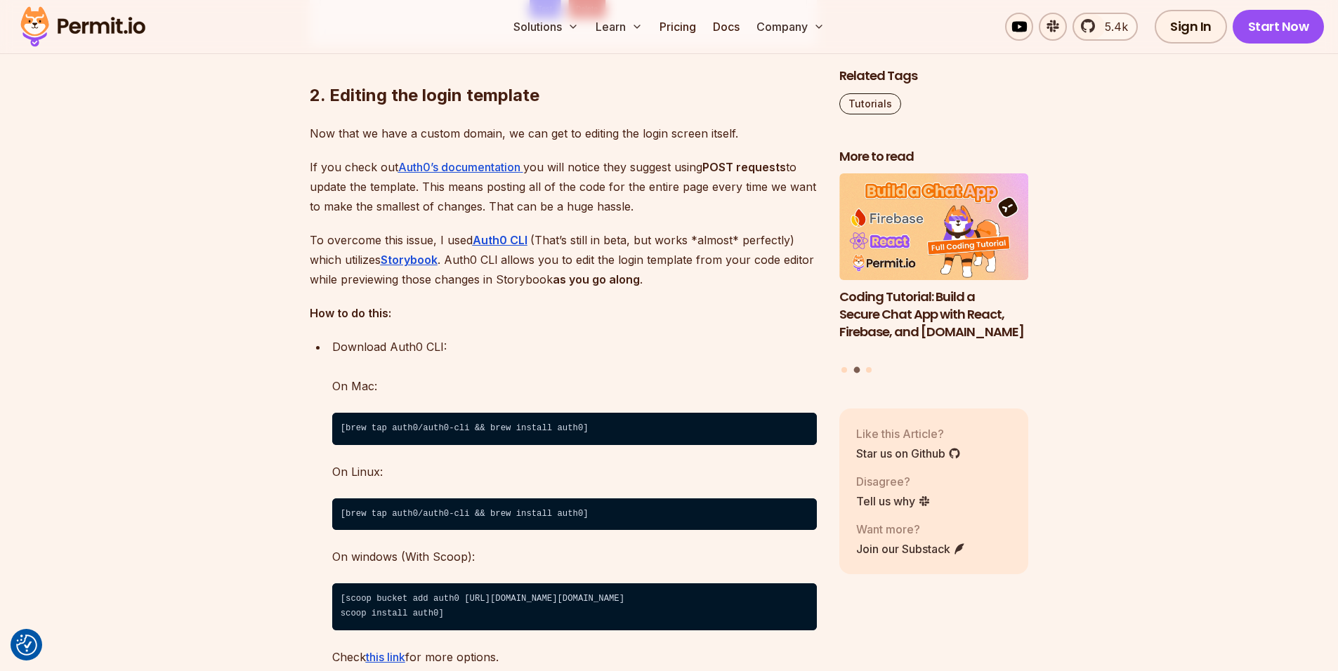
drag, startPoint x: 682, startPoint y: 159, endPoint x: 669, endPoint y: 182, distance: 26.1
click at [683, 143] on p "Now that we have a custom domain, we can get to editing the login screen itself." at bounding box center [563, 134] width 507 height 20
drag, startPoint x: 626, startPoint y: 192, endPoint x: 671, endPoint y: 192, distance: 44.9
click at [671, 192] on p "If you check out Auth0’s documentation you will notice they suggest using POST …" at bounding box center [563, 186] width 507 height 59
click at [673, 216] on p "If you check out Auth0’s documentation you will notice they suggest using POST …" at bounding box center [563, 186] width 507 height 59
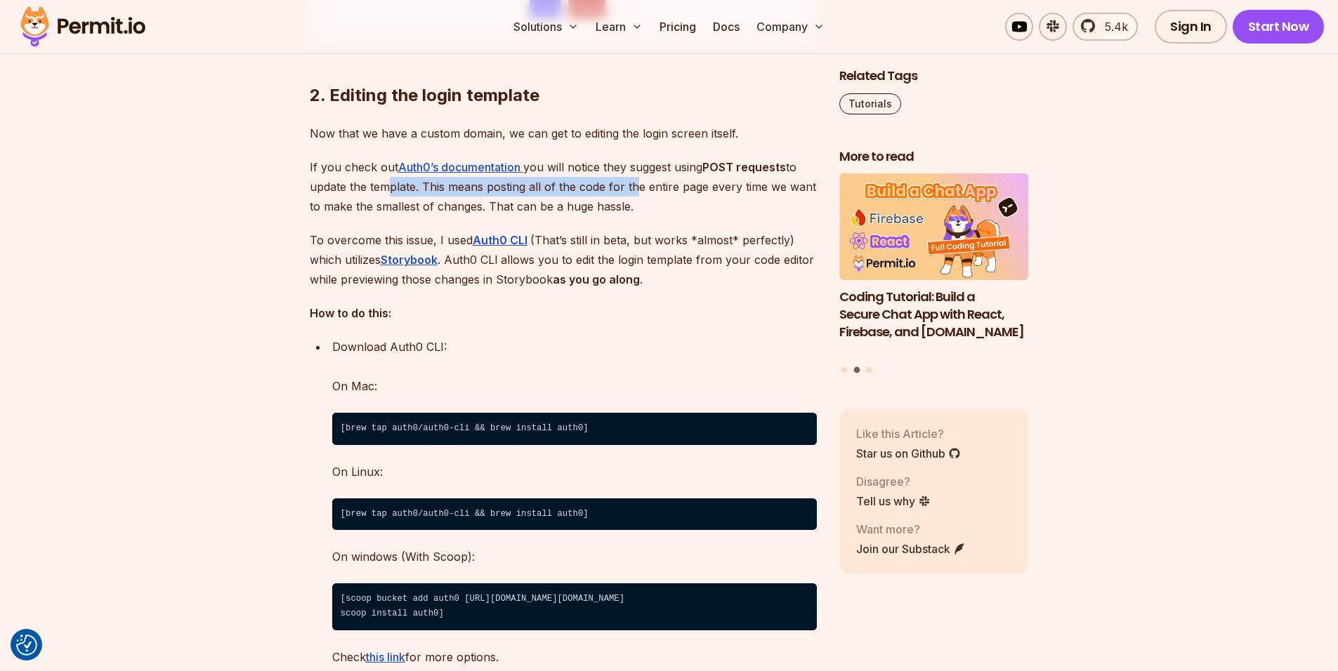
drag, startPoint x: 628, startPoint y: 213, endPoint x: 343, endPoint y: 211, distance: 285.8
click at [348, 211] on p "If you check out Auth0’s documentation you will notice they suggest using POST …" at bounding box center [563, 186] width 507 height 59
click at [334, 212] on p "If you check out Auth0’s documentation you will notice they suggest using POST …" at bounding box center [563, 186] width 507 height 59
drag, startPoint x: 421, startPoint y: 211, endPoint x: 660, endPoint y: 220, distance: 239.0
click at [621, 216] on p "If you check out Auth0’s documentation you will notice they suggest using POST …" at bounding box center [563, 186] width 507 height 59
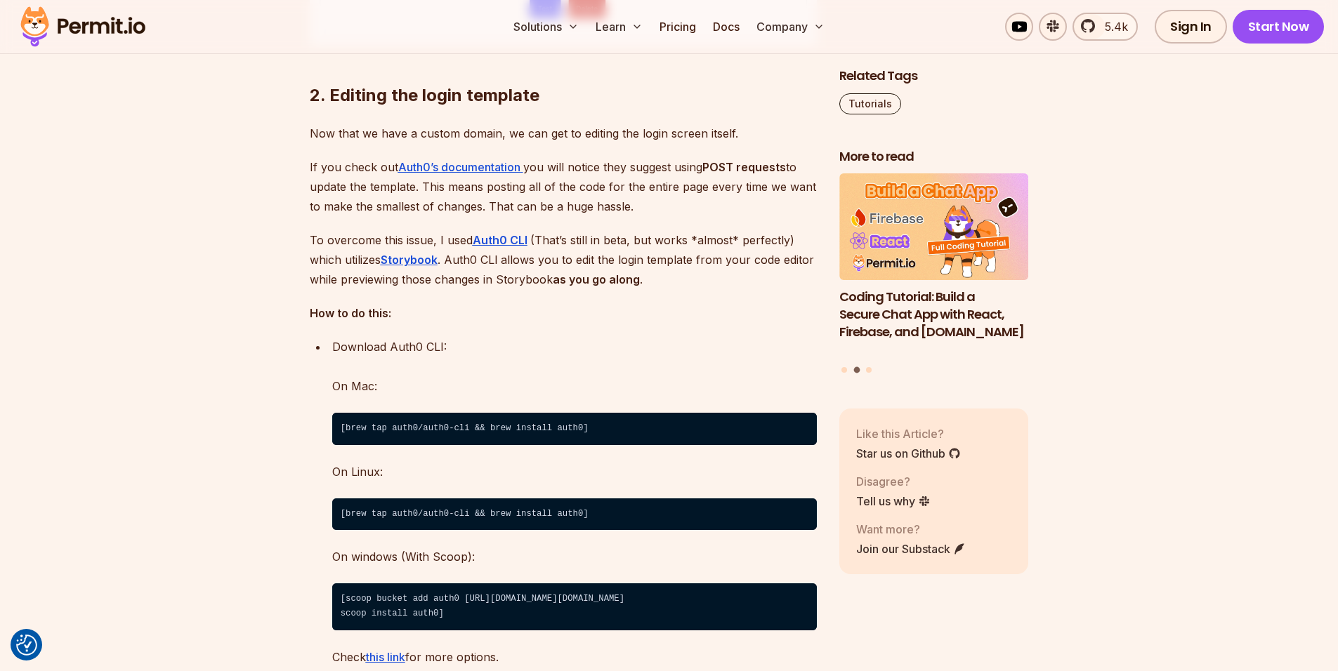
drag, startPoint x: 689, startPoint y: 220, endPoint x: 704, endPoint y: 220, distance: 15.5
click at [704, 216] on p "If you check out Auth0’s documentation you will notice they suggest using POST …" at bounding box center [563, 186] width 507 height 59
drag, startPoint x: 700, startPoint y: 233, endPoint x: 480, endPoint y: 230, distance: 220.5
click at [480, 216] on p "If you check out Auth0’s documentation you will notice they suggest using POST …" at bounding box center [563, 186] width 507 height 59
drag, startPoint x: 640, startPoint y: 213, endPoint x: 706, endPoint y: 231, distance: 67.6
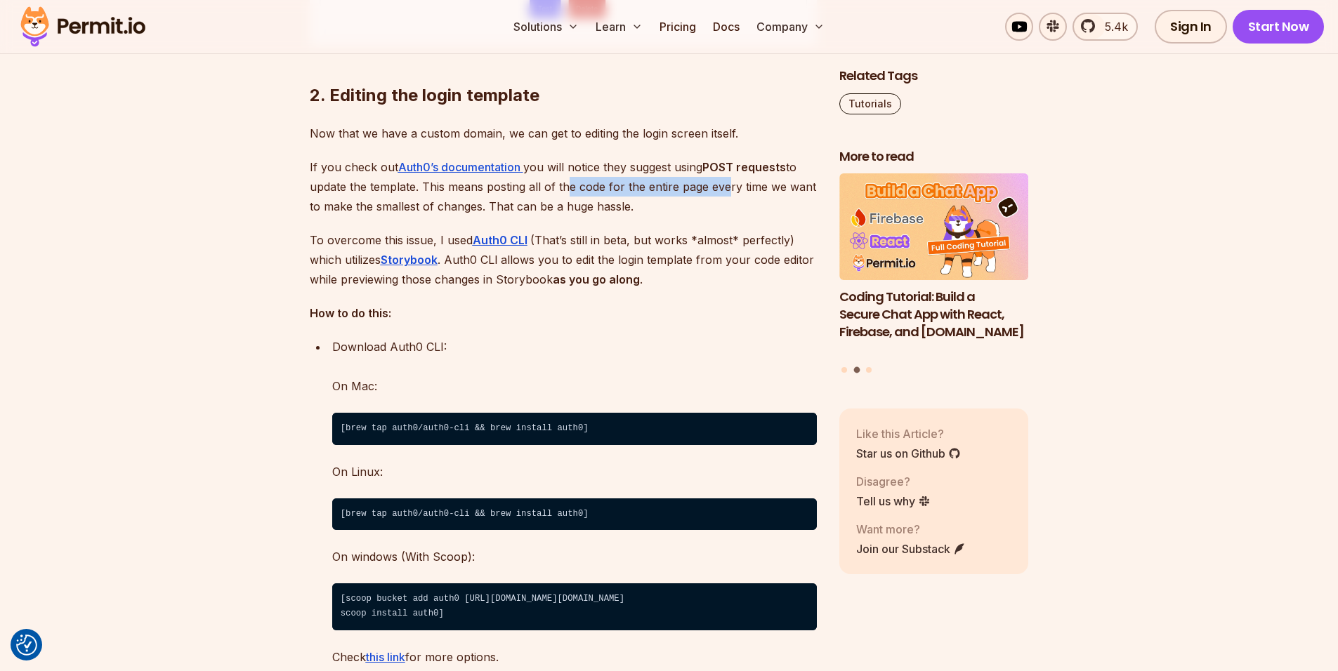
click at [718, 216] on p "If you check out Auth0’s documentation you will notice they suggest using POST …" at bounding box center [563, 186] width 507 height 59
drag, startPoint x: 697, startPoint y: 238, endPoint x: 371, endPoint y: 230, distance: 325.9
click at [378, 216] on p "If you check out Auth0’s documentation you will notice they suggest using POST …" at bounding box center [563, 186] width 507 height 59
click at [353, 216] on p "If you check out Auth0’s documentation you will notice they suggest using POST …" at bounding box center [563, 186] width 507 height 59
drag, startPoint x: 327, startPoint y: 258, endPoint x: 393, endPoint y: 258, distance: 66.0
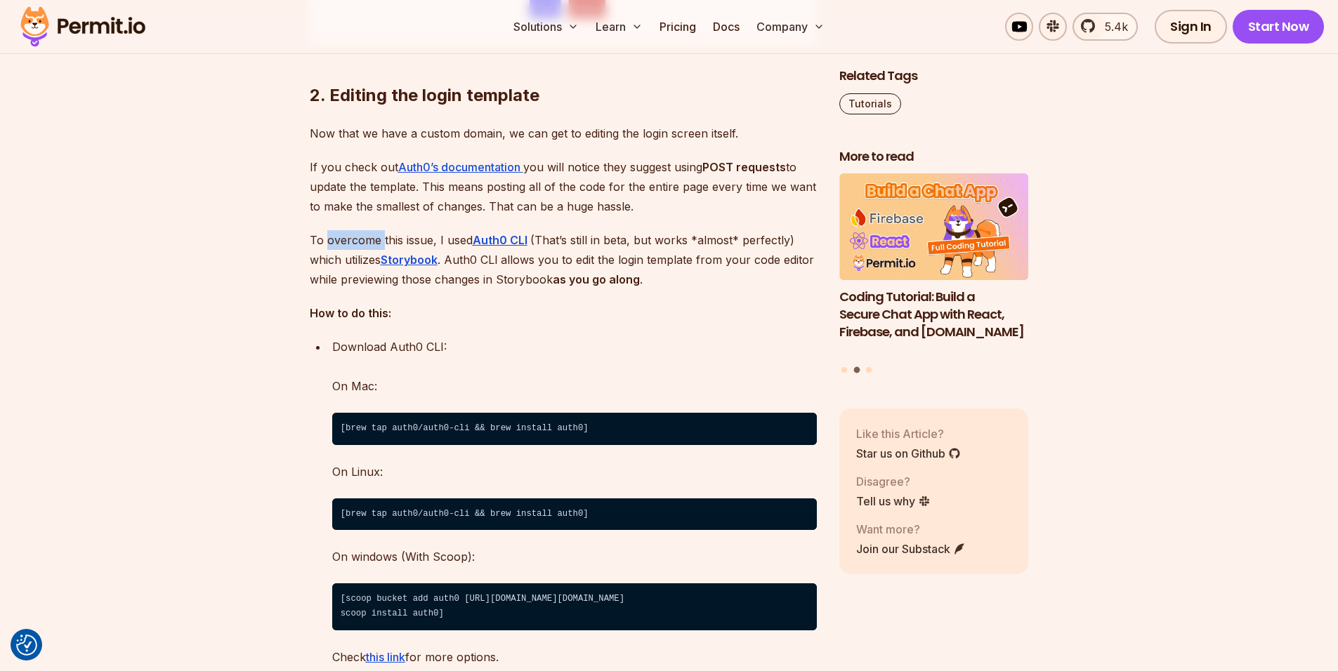
click at [389, 258] on p "To overcome this issue, I used Auth0 CLI (That’s still in beta, but works *almo…" at bounding box center [563, 259] width 507 height 59
drag, startPoint x: 420, startPoint y: 262, endPoint x: 459, endPoint y: 263, distance: 38.6
click at [459, 263] on p "To overcome this issue, I used Auth0 CLI (That’s still in beta, but works *almo…" at bounding box center [563, 259] width 507 height 59
click at [447, 264] on p "To overcome this issue, I used Auth0 CLI (That’s still in beta, but works *almo…" at bounding box center [563, 259] width 507 height 59
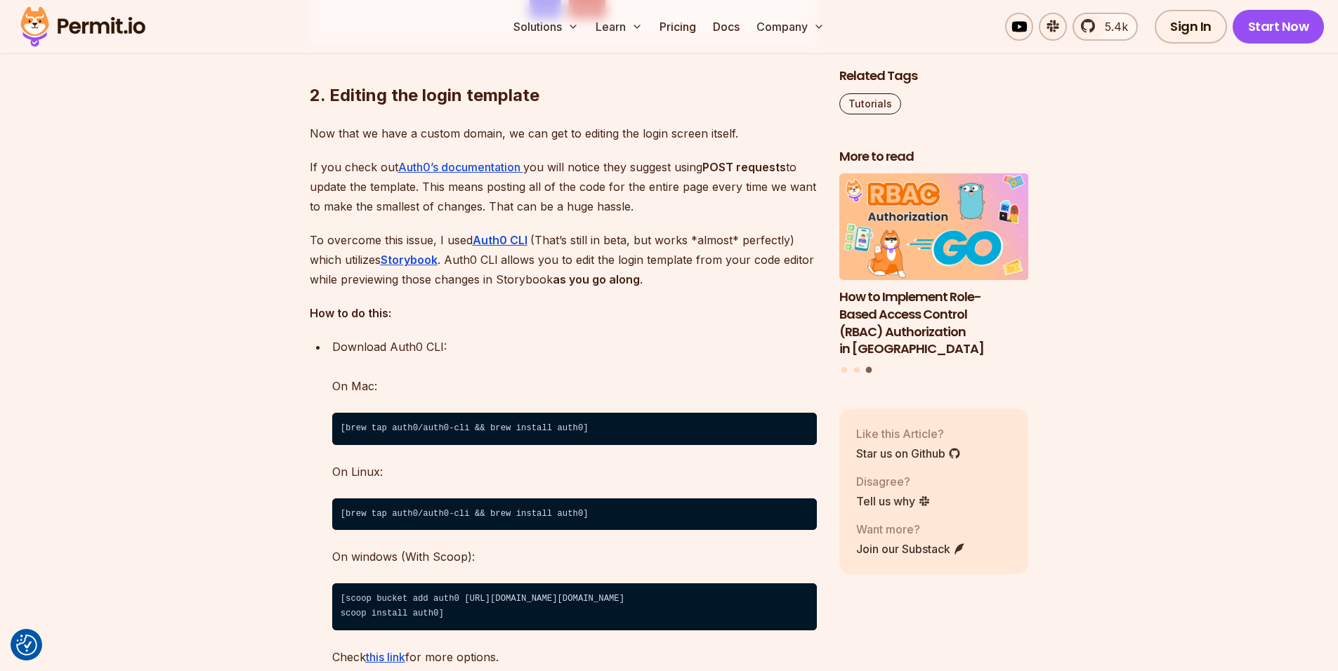
click at [372, 259] on p "To overcome this issue, I used Auth0 CLI (That’s still in beta, but works *almo…" at bounding box center [563, 259] width 507 height 59
drag, startPoint x: 566, startPoint y: 261, endPoint x: 690, endPoint y: 264, distance: 124.3
click at [668, 264] on p "To overcome this issue, I used Auth0 CLI (That’s still in beta, but works *almo…" at bounding box center [563, 259] width 507 height 59
click at [735, 264] on p "To overcome this issue, I used Auth0 CLI (That’s still in beta, but works *almo…" at bounding box center [563, 259] width 507 height 59
drag, startPoint x: 702, startPoint y: 289, endPoint x: 554, endPoint y: 282, distance: 148.3
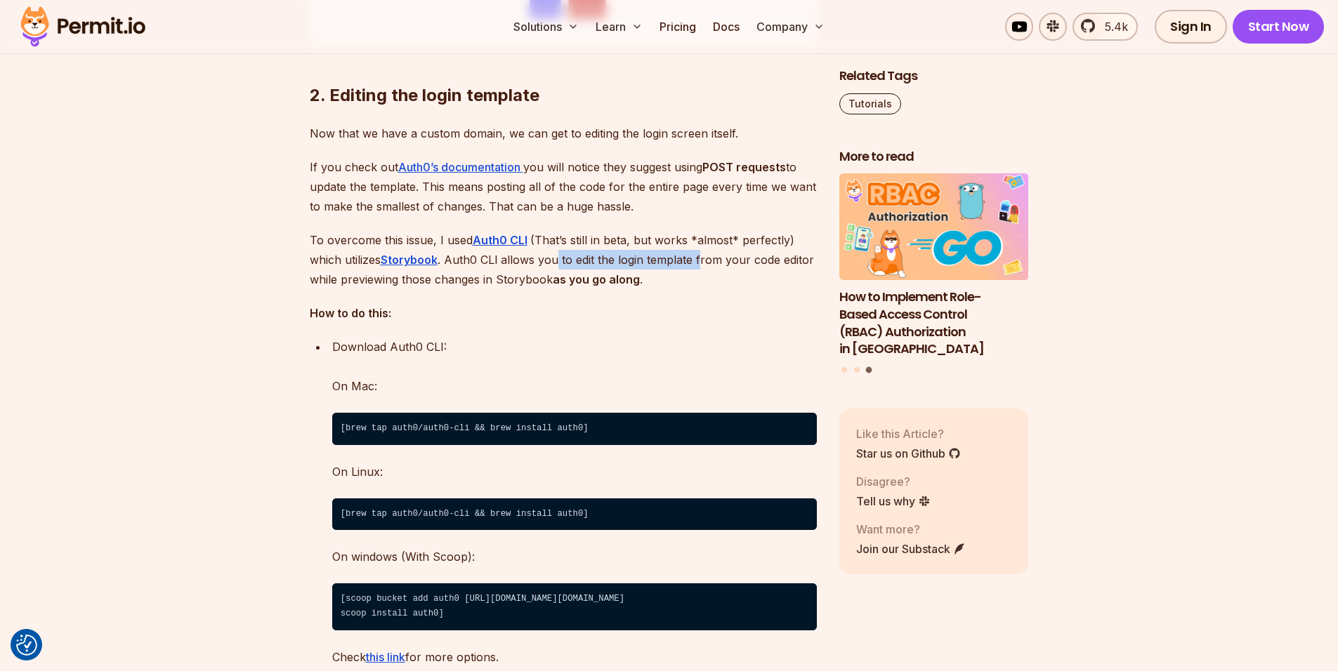
click at [554, 282] on p "To overcome this issue, I used Auth0 CLI (That’s still in beta, but works *almo…" at bounding box center [563, 259] width 507 height 59
click at [518, 287] on p "To overcome this issue, I used Auth0 CLI (That’s still in beta, but works *almo…" at bounding box center [563, 259] width 507 height 59
drag, startPoint x: 475, startPoint y: 283, endPoint x: 548, endPoint y: 280, distance: 73.1
click at [546, 280] on p "To overcome this issue, I used Auth0 CLI (That’s still in beta, but works *almo…" at bounding box center [563, 259] width 507 height 59
drag, startPoint x: 590, startPoint y: 282, endPoint x: 641, endPoint y: 284, distance: 51.3
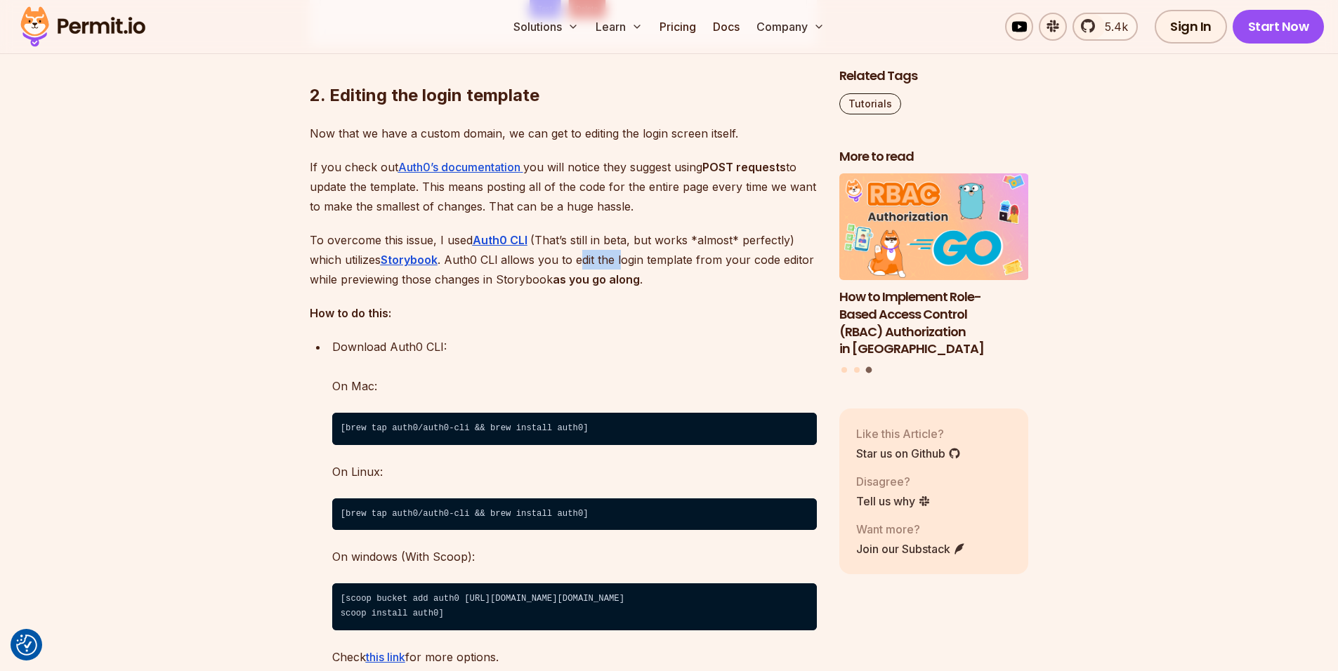
click at [638, 284] on p "To overcome this issue, I used Auth0 CLI (That’s still in beta, but works *almo…" at bounding box center [563, 259] width 507 height 59
drag, startPoint x: 659, startPoint y: 286, endPoint x: 723, endPoint y: 283, distance: 64.0
click at [701, 284] on p "To overcome this issue, I used Auth0 CLI (That’s still in beta, but works *almo…" at bounding box center [563, 259] width 507 height 59
click at [727, 283] on p "To overcome this issue, I used Auth0 CLI (That’s still in beta, but works *almo…" at bounding box center [563, 259] width 507 height 59
drag, startPoint x: 661, startPoint y: 301, endPoint x: 588, endPoint y: 300, distance: 73.0
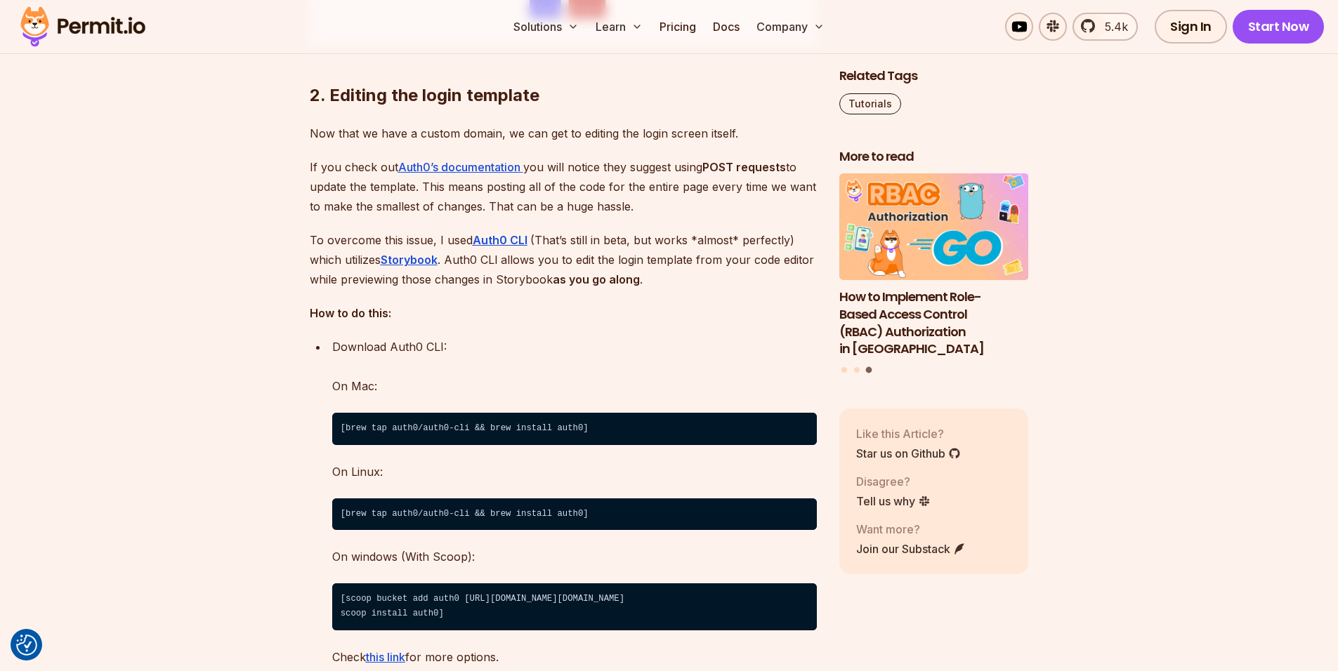
click at [591, 289] on p "To overcome this issue, I used Auth0 CLI (That’s still in beta, but works *almo…" at bounding box center [563, 259] width 507 height 59
click at [575, 287] on strong "as you go along" at bounding box center [596, 279] width 87 height 14
drag, startPoint x: 421, startPoint y: 303, endPoint x: 295, endPoint y: 299, distance: 126.4
click at [338, 289] on p "To overcome this issue, I used Auth0 CLI (That’s still in beta, but works *almo…" at bounding box center [563, 259] width 507 height 59
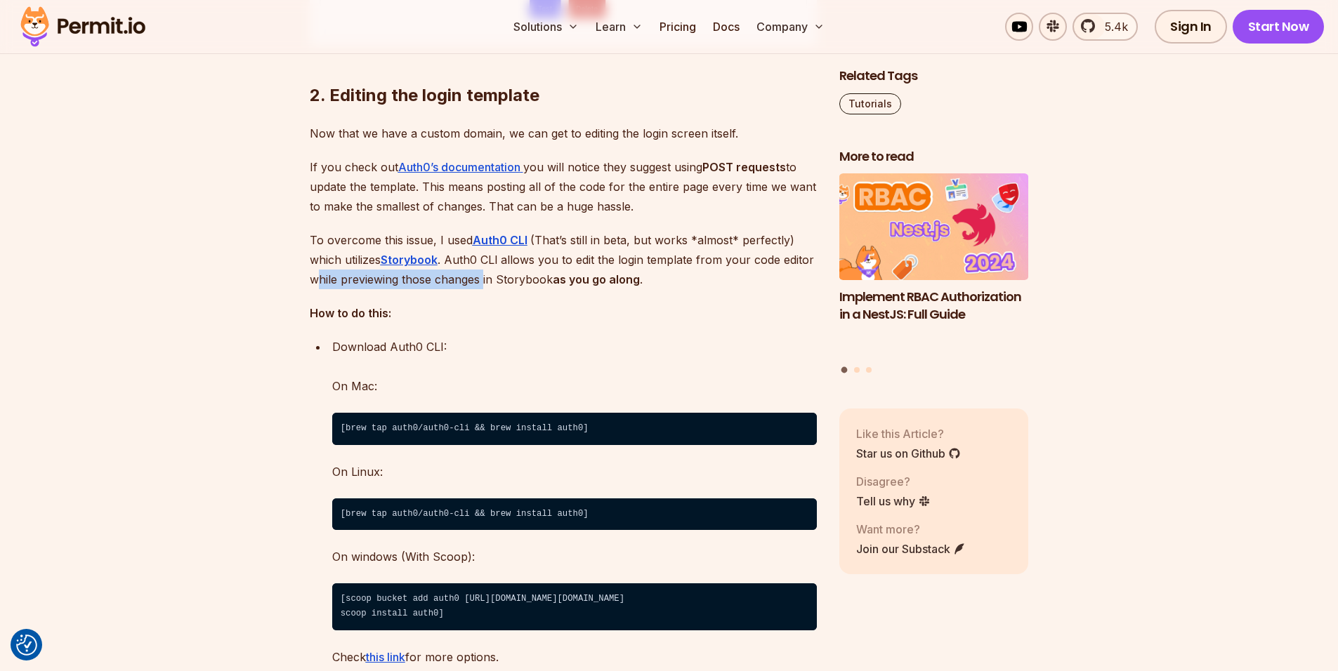
drag, startPoint x: 318, startPoint y: 301, endPoint x: 520, endPoint y: 299, distance: 202.2
click at [510, 289] on p "To overcome this issue, I used Auth0 CLI (That’s still in beta, but works *almo…" at bounding box center [563, 259] width 507 height 59
click at [531, 289] on p "To overcome this issue, I used Auth0 CLI (That’s still in beta, but works *almo…" at bounding box center [563, 259] width 507 height 59
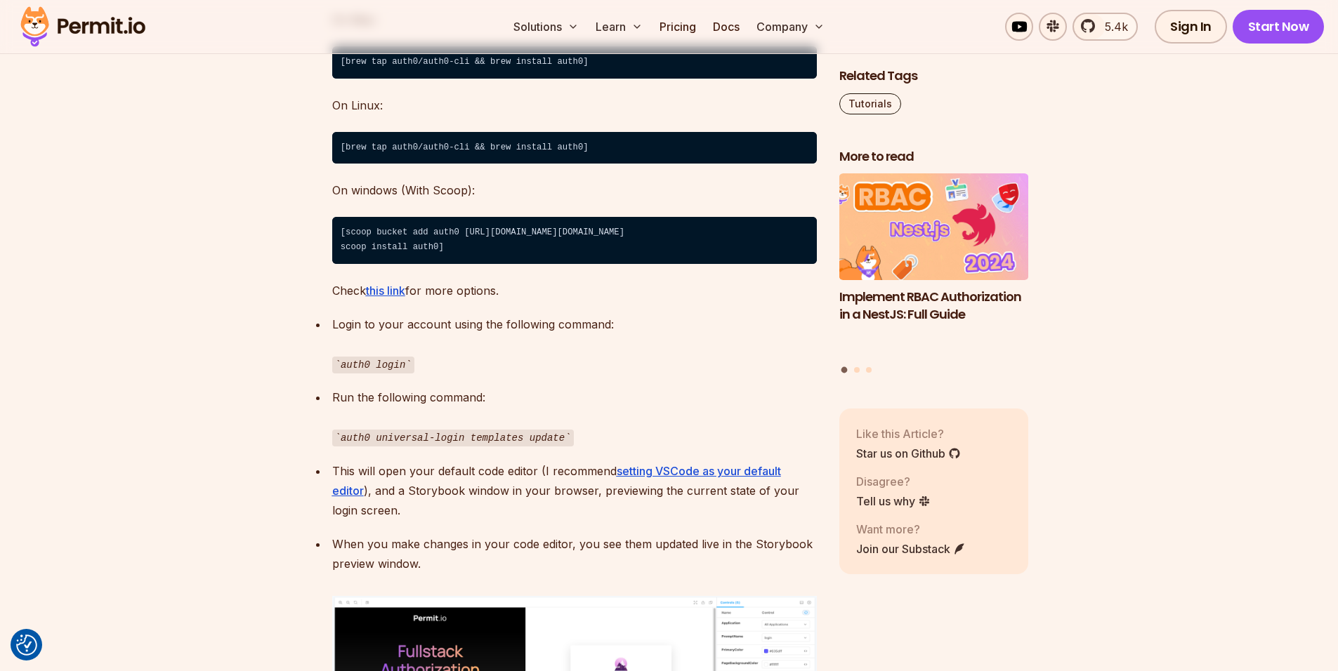
scroll to position [3708, 0]
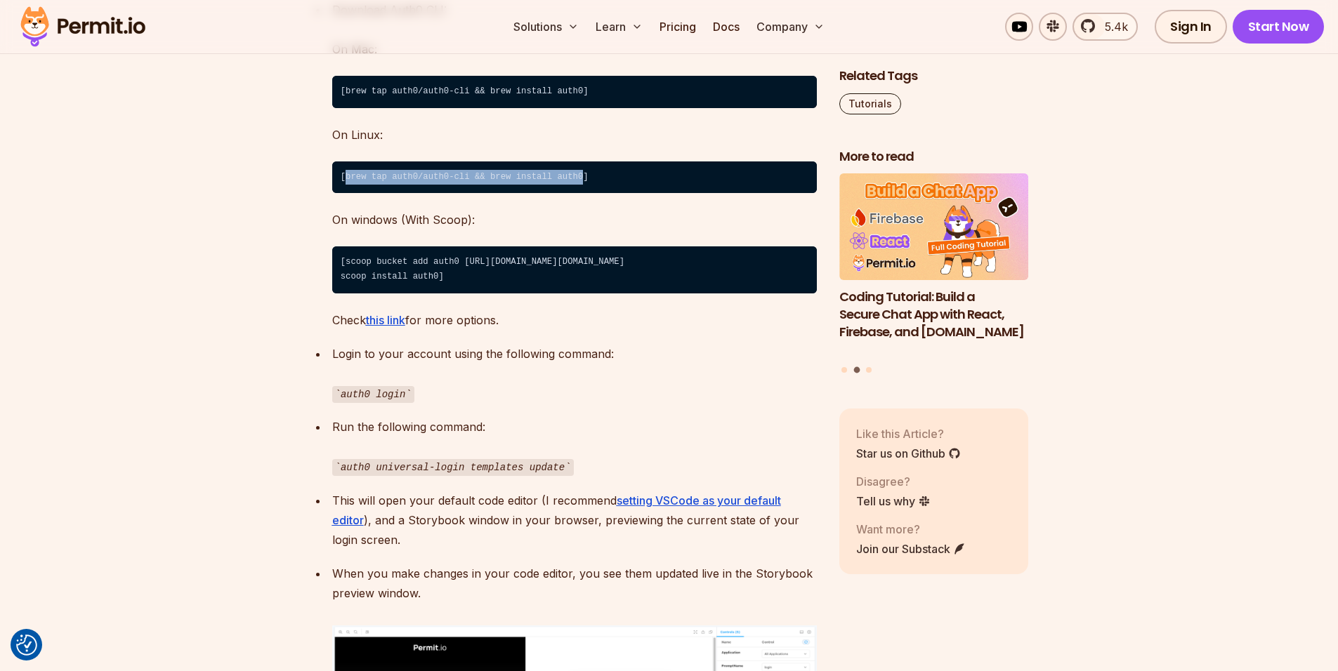
drag, startPoint x: 585, startPoint y: 202, endPoint x: 345, endPoint y: 204, distance: 240.2
click at [345, 194] on code "[brew tap auth0/auth0-cli && brew install auth0]" at bounding box center [574, 178] width 485 height 32
copy code "brew tap auth0/auth0-cli && brew install auth0"
click at [665, 170] on div "Download Auth0 CLI: On Mac: [brew tap auth0/auth0-cli && brew install auth0] On…" at bounding box center [574, 165] width 485 height 330
drag, startPoint x: 581, startPoint y: 197, endPoint x: 346, endPoint y: 198, distance: 235.2
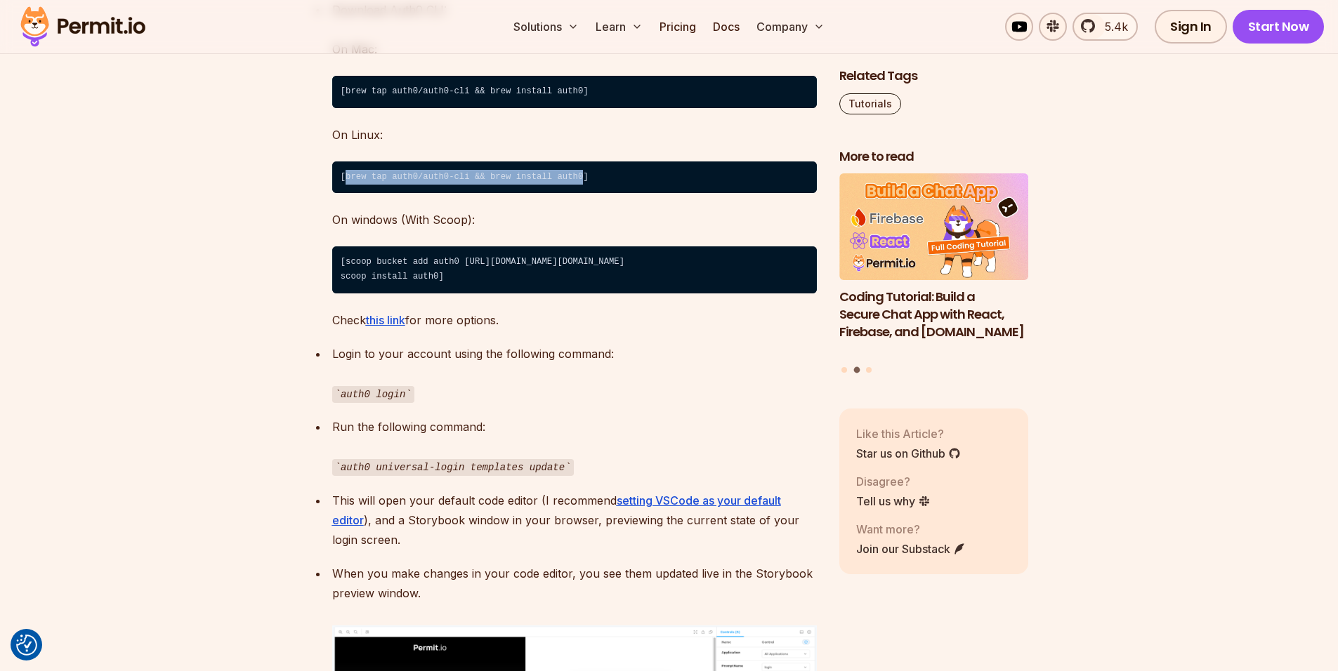
click at [346, 194] on code "[brew tap auth0/auth0-cli && brew install auth0]" at bounding box center [574, 178] width 485 height 32
copy code "brew tap auth0/auth0-cli && brew install auth0"
drag, startPoint x: 404, startPoint y: 416, endPoint x: 337, endPoint y: 417, distance: 67.4
click at [337, 403] on code "auth0 login" at bounding box center [373, 394] width 82 height 17
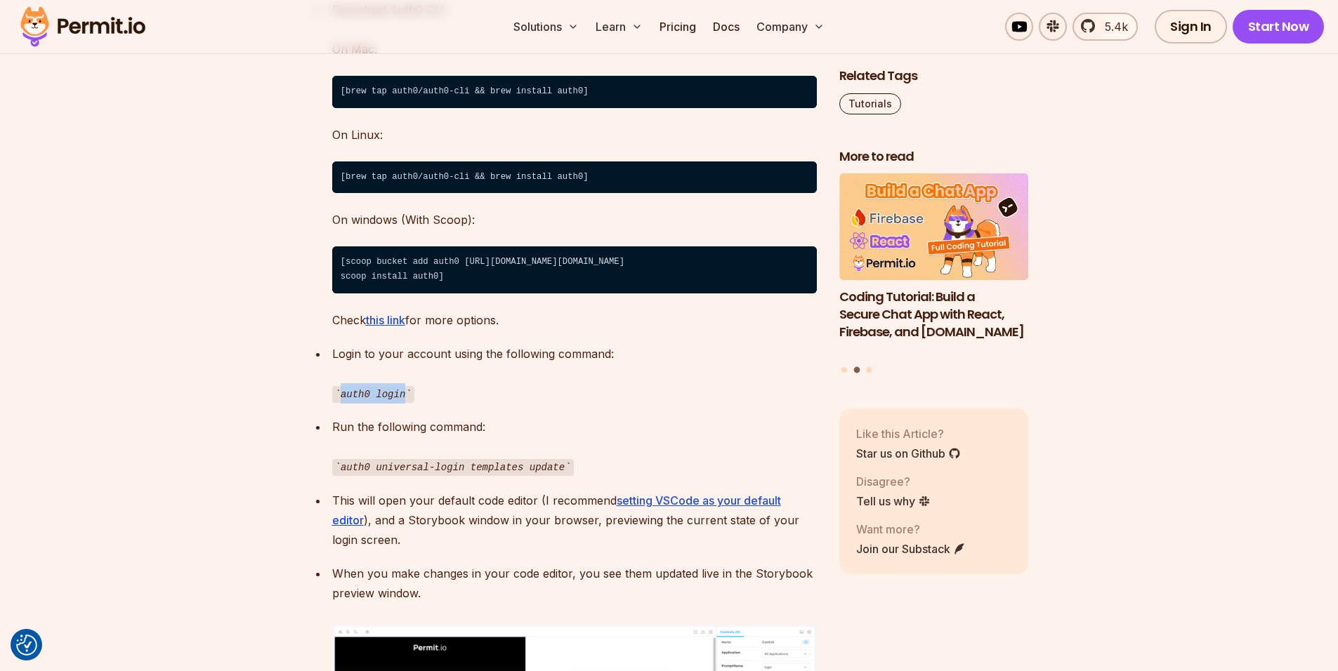
copy code "auth0 login"
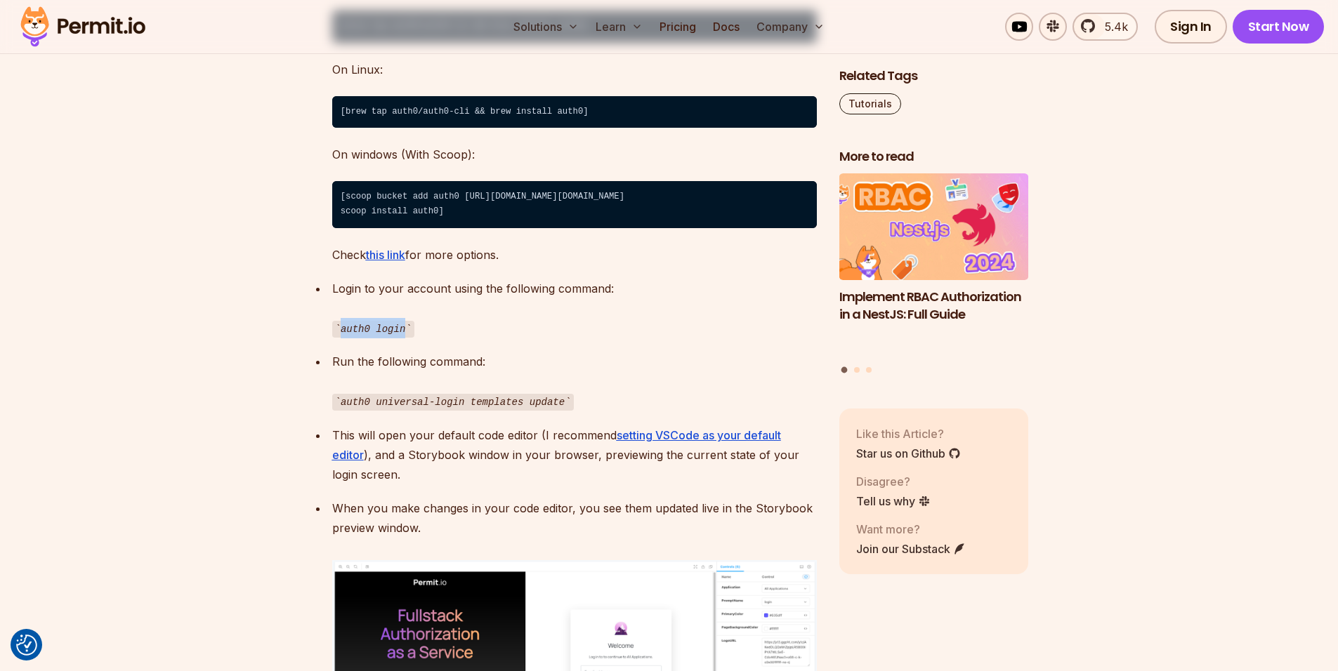
scroll to position [3876, 0]
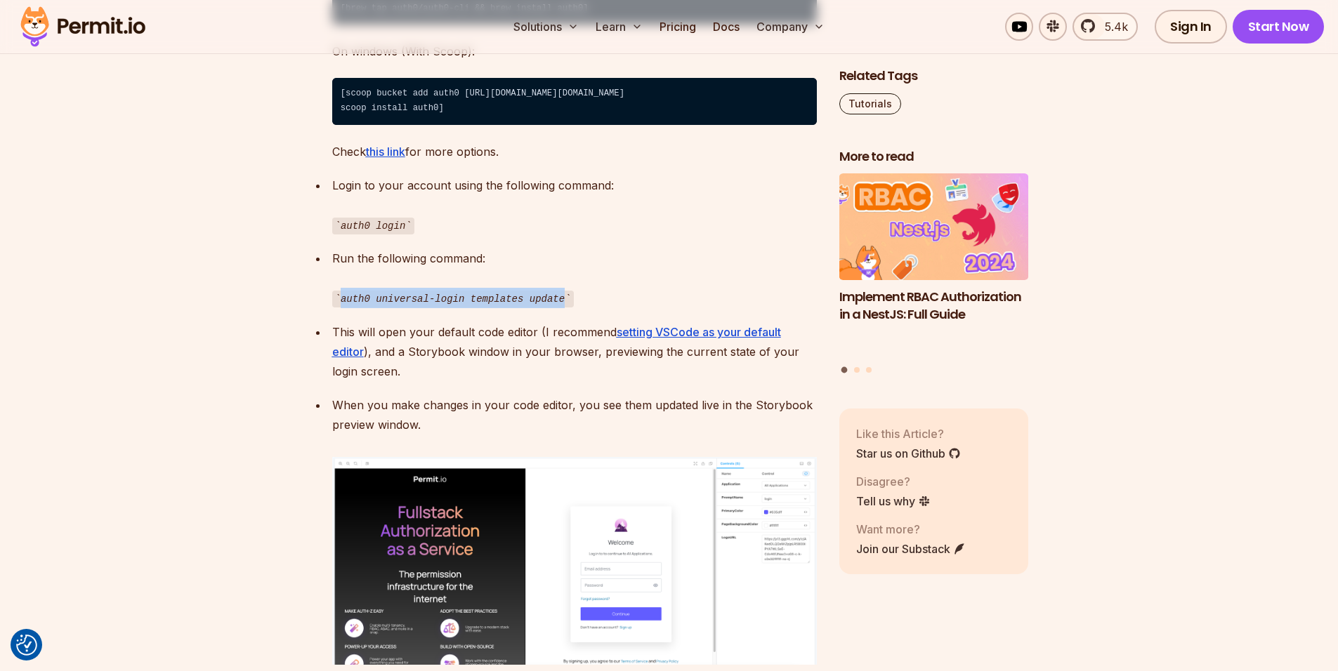
drag, startPoint x: 563, startPoint y: 320, endPoint x: 341, endPoint y: 320, distance: 222.6
click at [341, 308] on code "auth0 universal-login templates update" at bounding box center [453, 299] width 242 height 17
copy code "auth0 universal-login templates update"
click at [525, 291] on p "Run the following command: auth0 universal-login templates update" at bounding box center [574, 279] width 485 height 60
drag, startPoint x: 562, startPoint y: 322, endPoint x: 339, endPoint y: 321, distance: 222.6
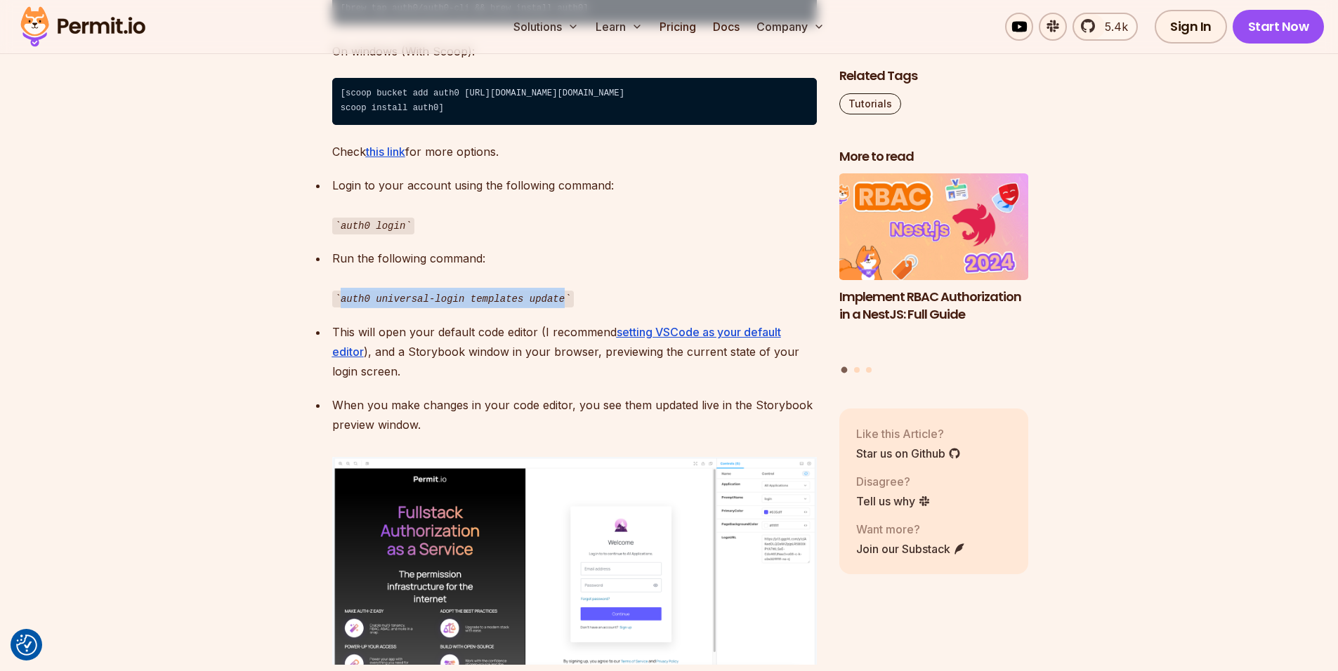
click at [339, 308] on code "auth0 universal-login templates update" at bounding box center [453, 299] width 242 height 17
copy code "auth0 universal-login templates update"
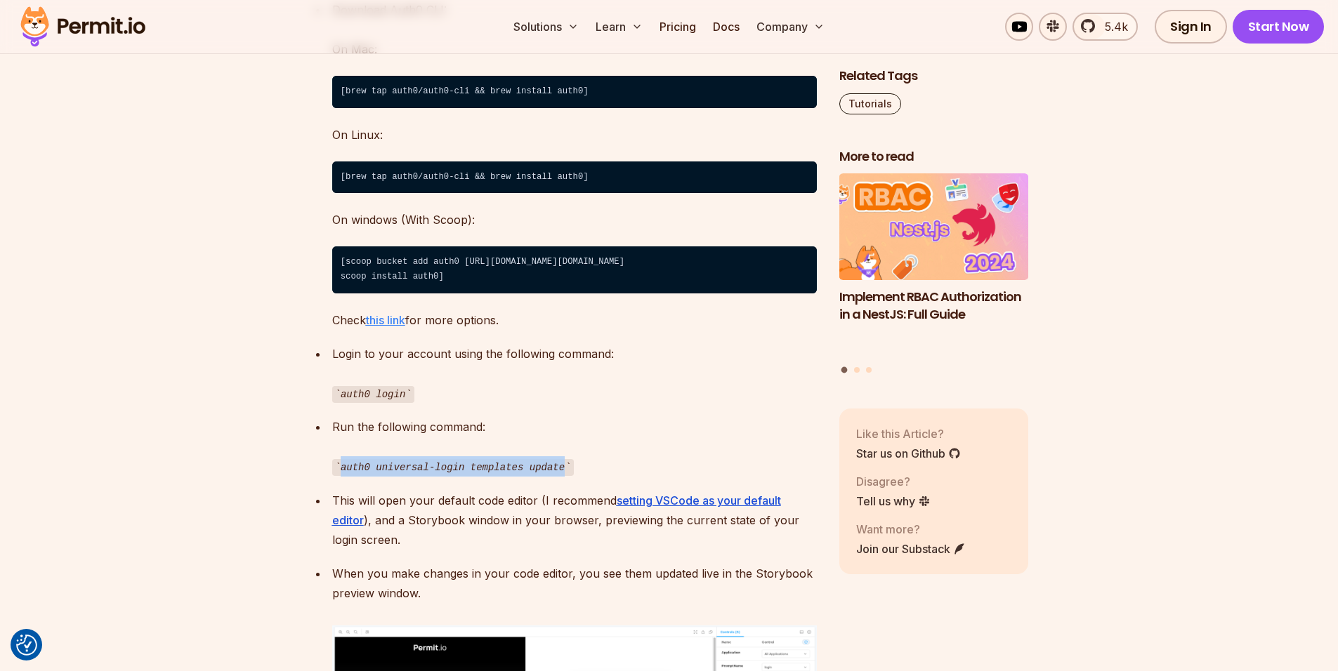
click at [390, 327] on u "this link" at bounding box center [385, 320] width 39 height 14
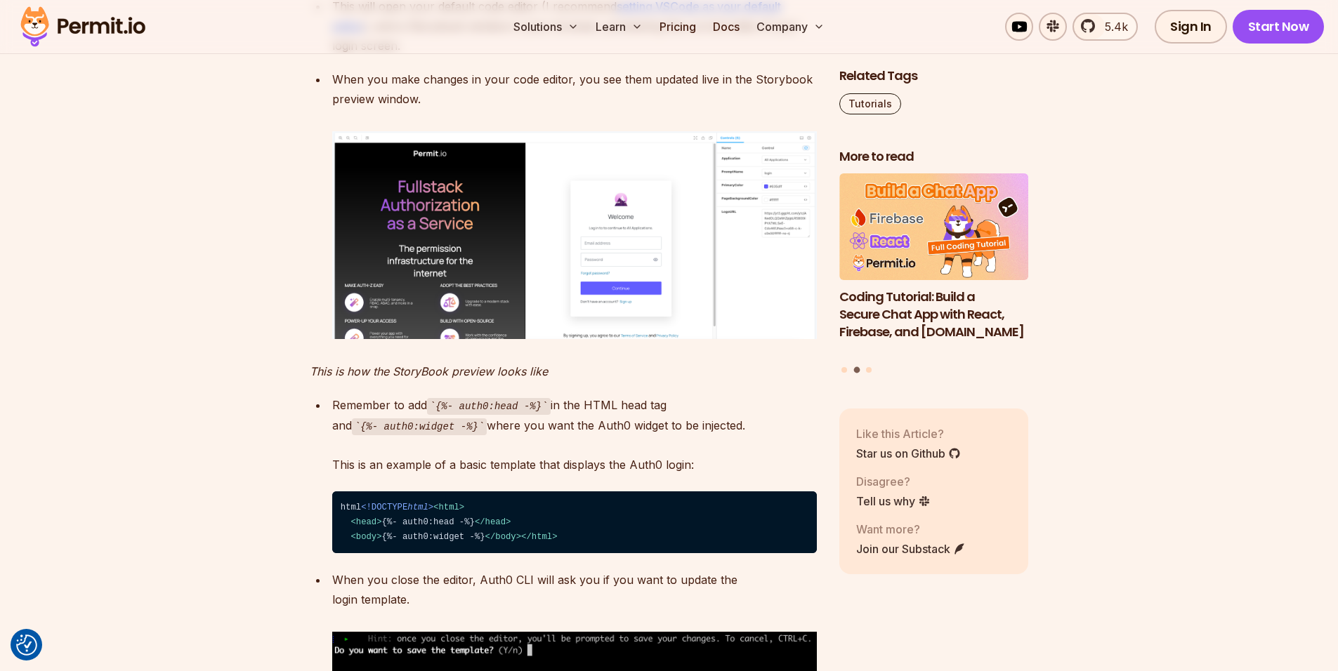
scroll to position [4382, 0]
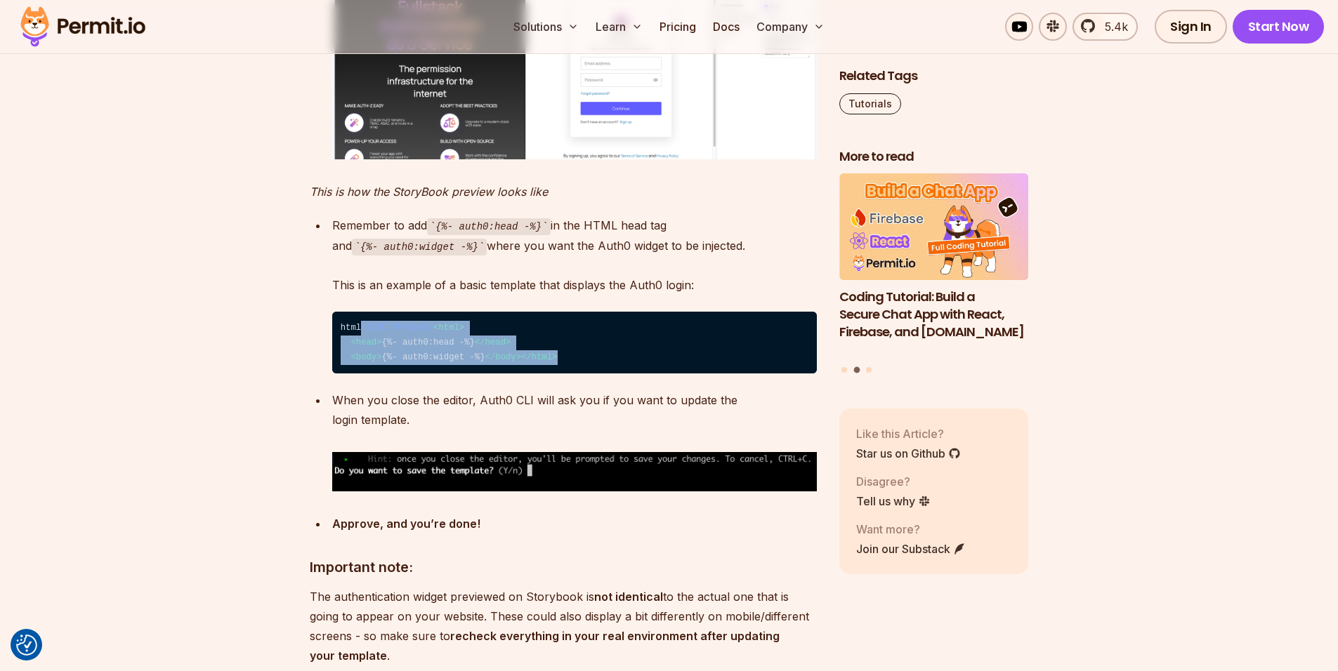
drag, startPoint x: 436, startPoint y: 452, endPoint x: 337, endPoint y: 359, distance: 135.6
click at [337, 359] on code "⁠html <!DOCTYPE html > < html > < head > {%- auth0:head -%} </ head > < body > …" at bounding box center [574, 343] width 485 height 62
copy code "<!DOCTYPE html > < html > < head > {%- auth0:head -%} </ head > < body > {%- au…"
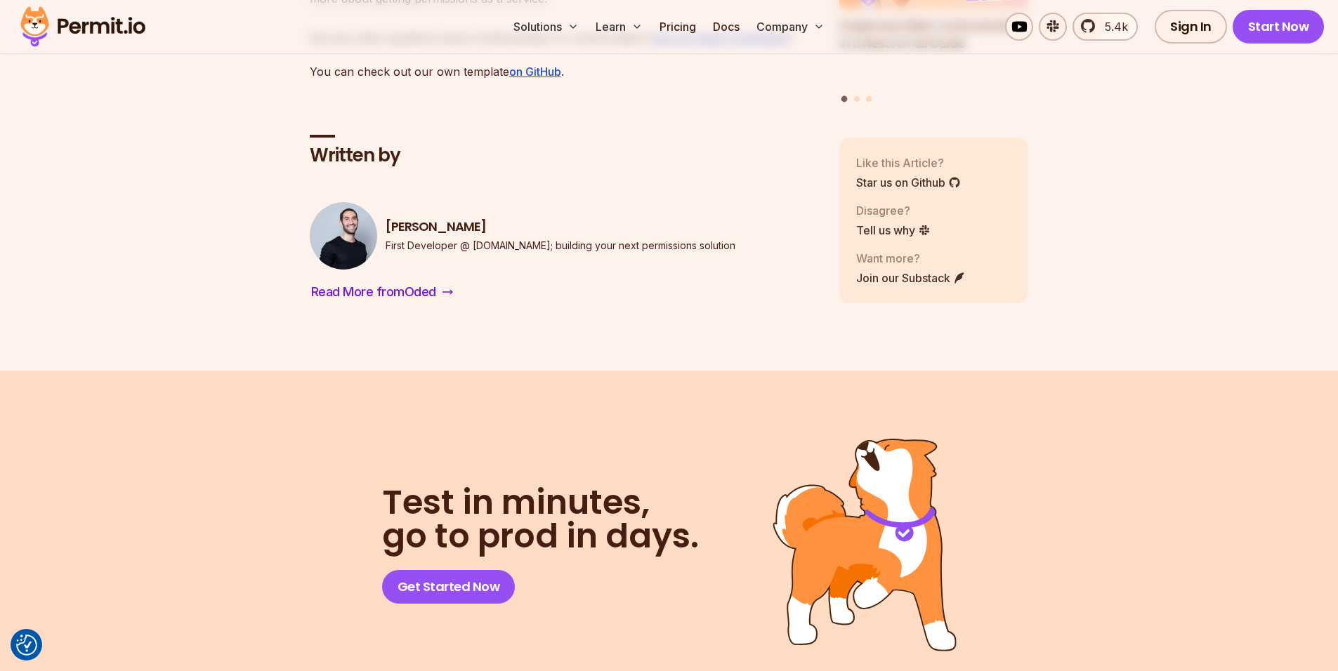
scroll to position [7837, 0]
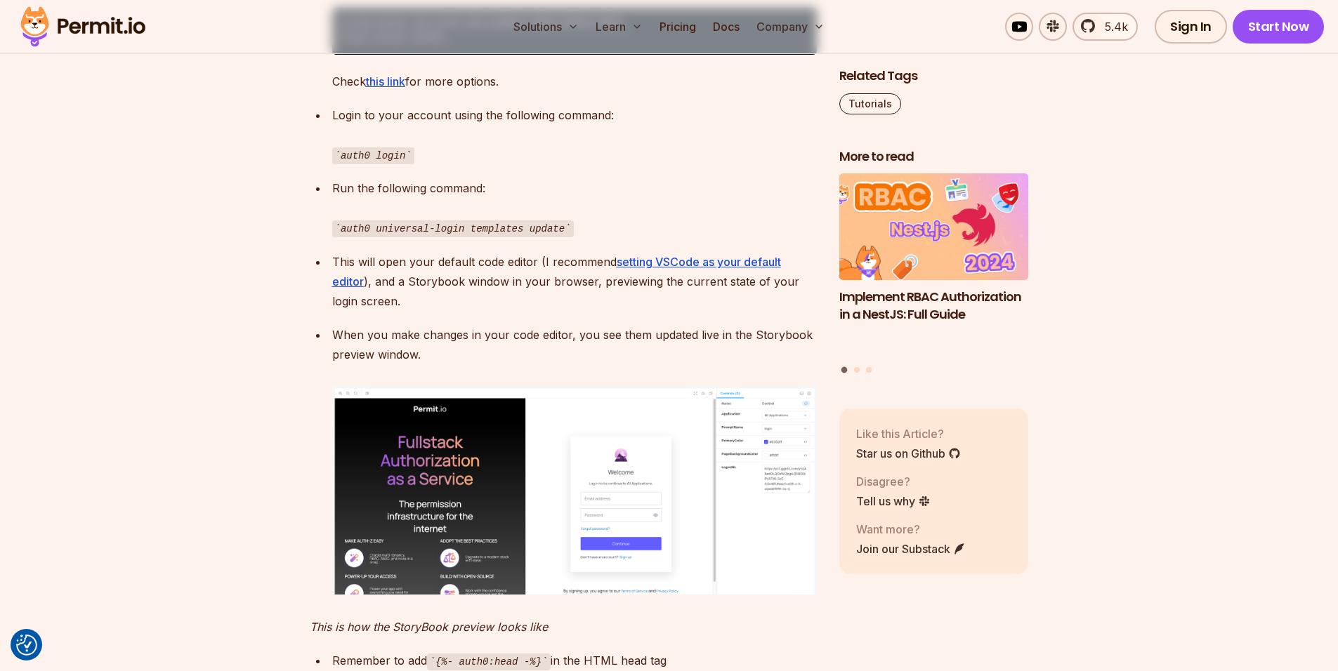
scroll to position [3708, 0]
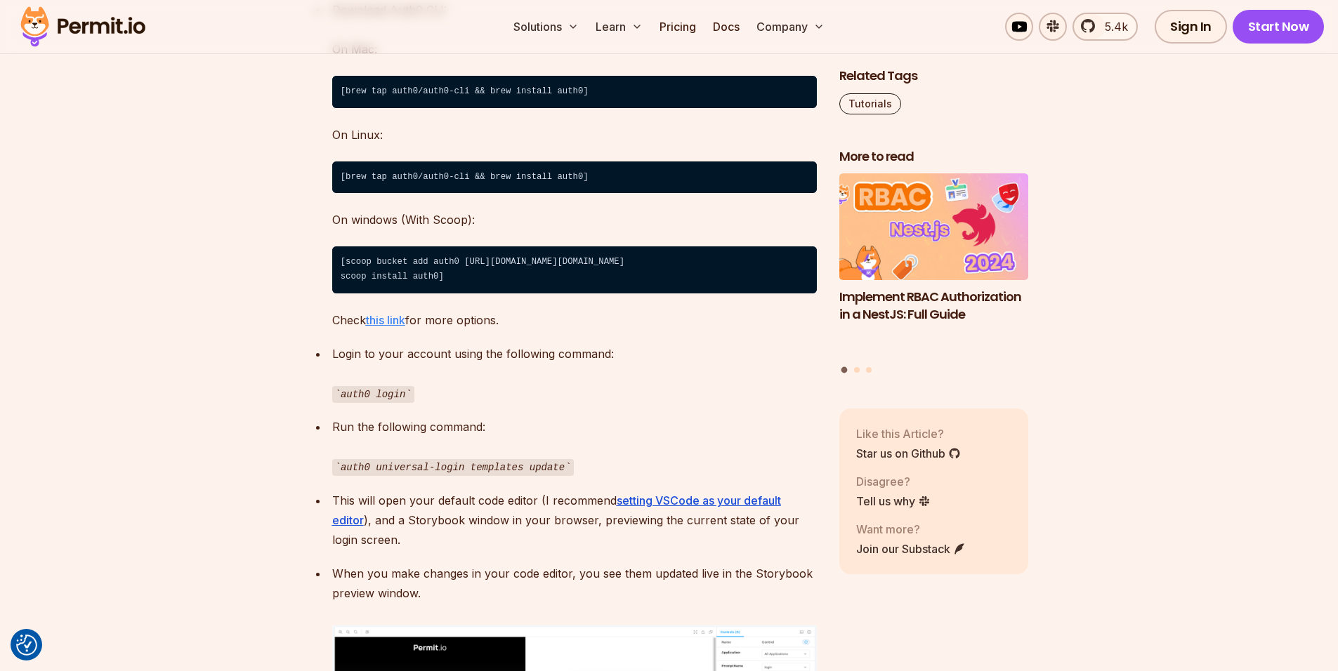
click at [392, 327] on u "this link" at bounding box center [385, 320] width 39 height 14
